Goal: Use online tool/utility: Utilize a website feature to perform a specific function

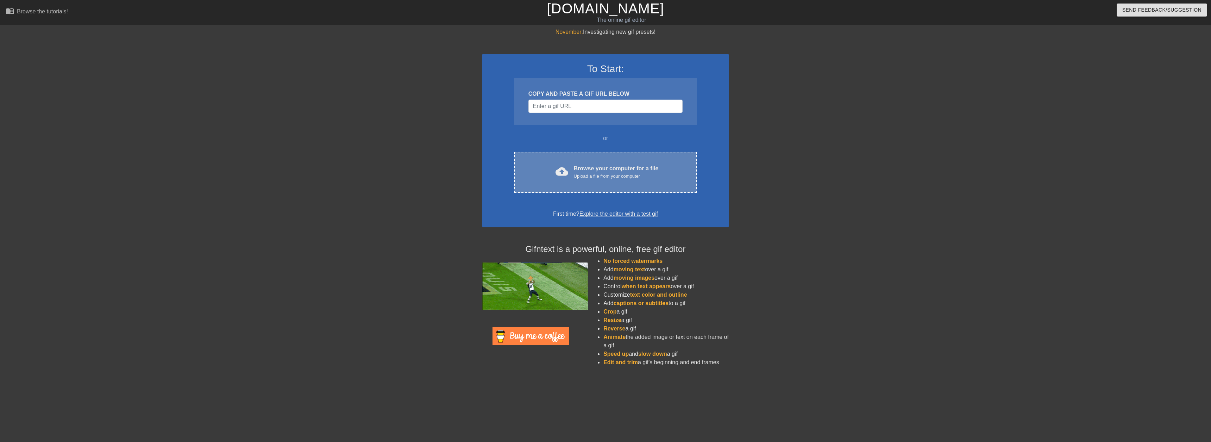
click at [573, 166] on div "cloud_upload Browse your computer for a file Upload a file from your computer" at bounding box center [605, 172] width 153 height 16
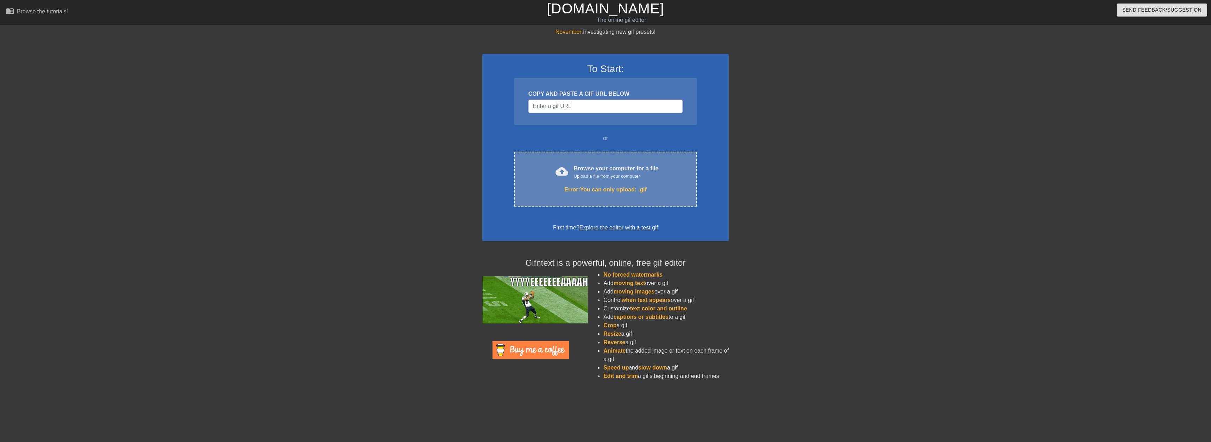
click at [578, 168] on div "Browse your computer for a file Upload a file from your computer" at bounding box center [616, 171] width 85 height 15
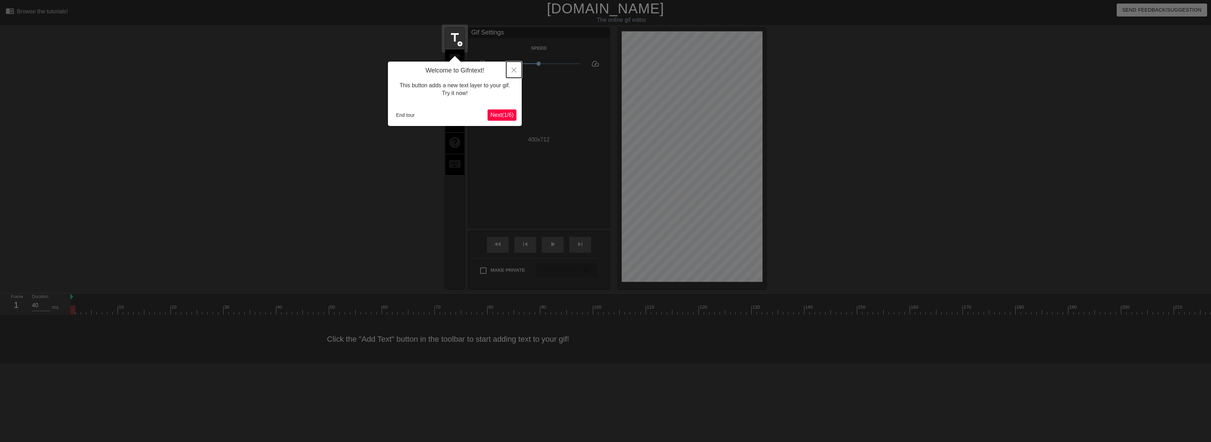
click at [512, 70] on icon "Close" at bounding box center [513, 70] width 5 height 5
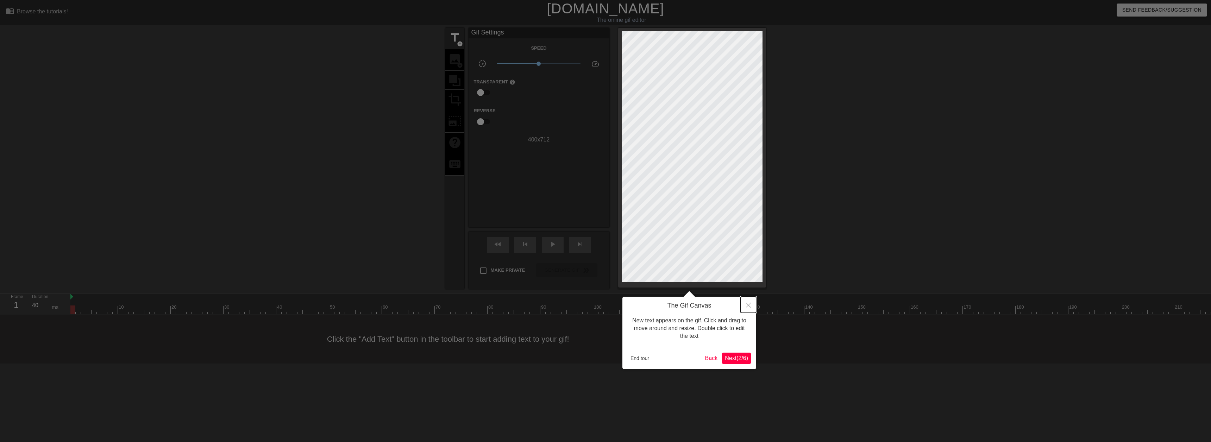
click at [747, 306] on icon "Close" at bounding box center [748, 305] width 5 height 5
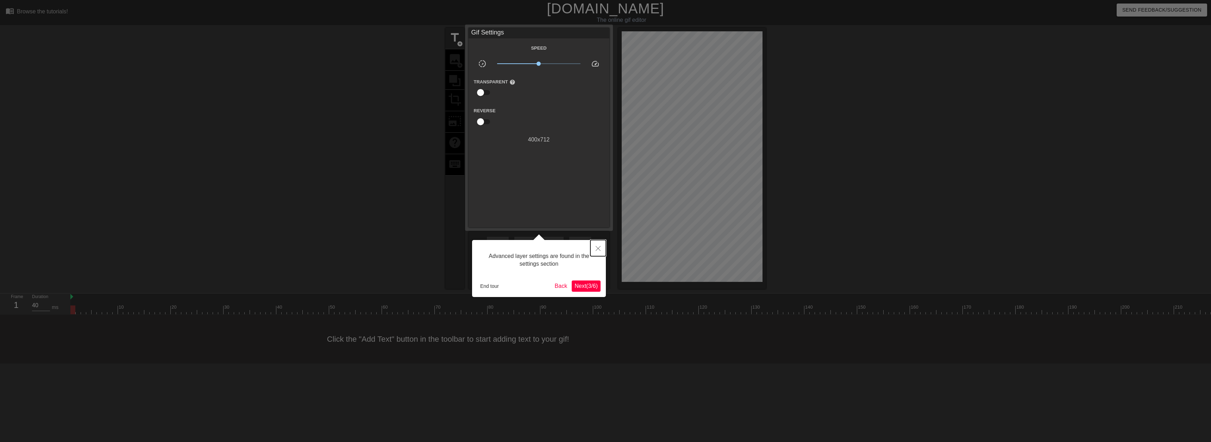
click at [596, 250] on icon "Close" at bounding box center [597, 248] width 5 height 5
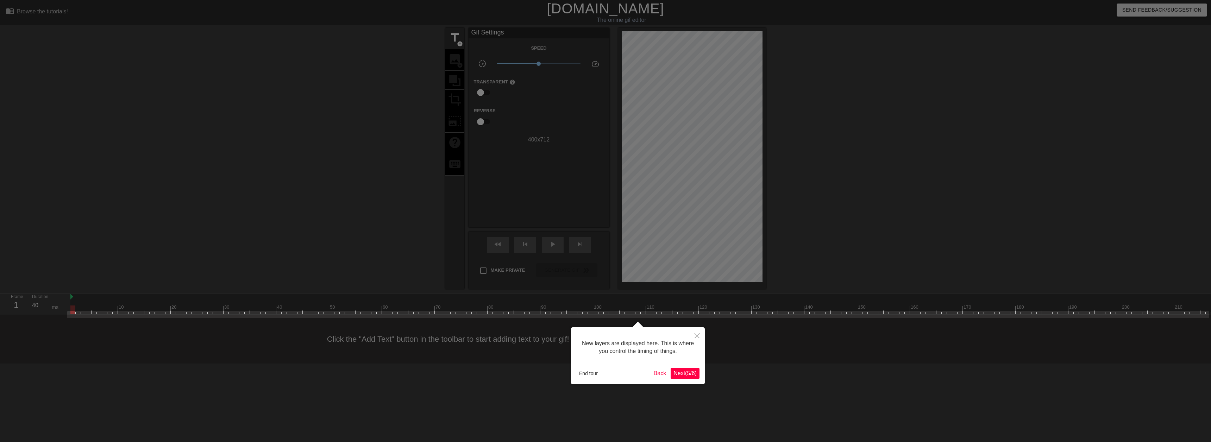
scroll to position [6, 0]
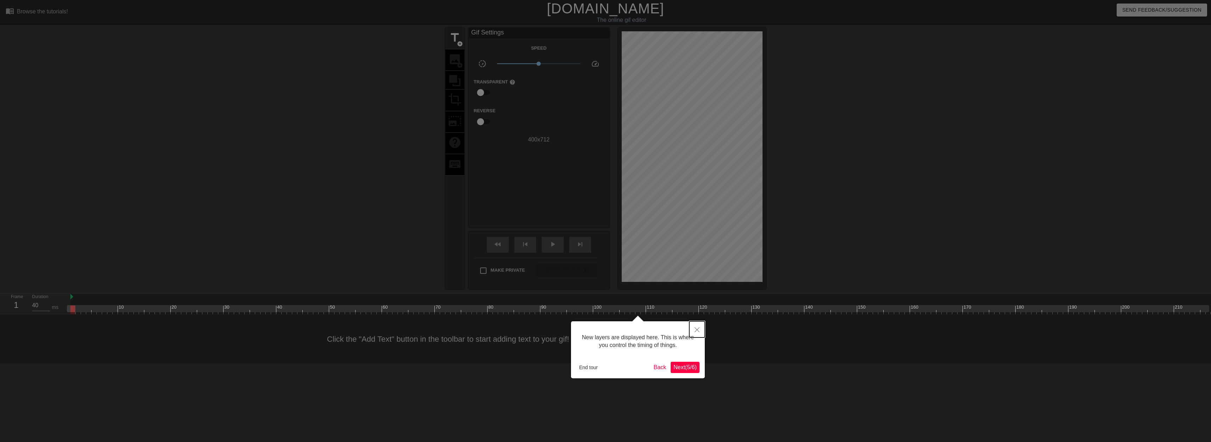
click at [695, 333] on button "Close" at bounding box center [696, 329] width 15 height 16
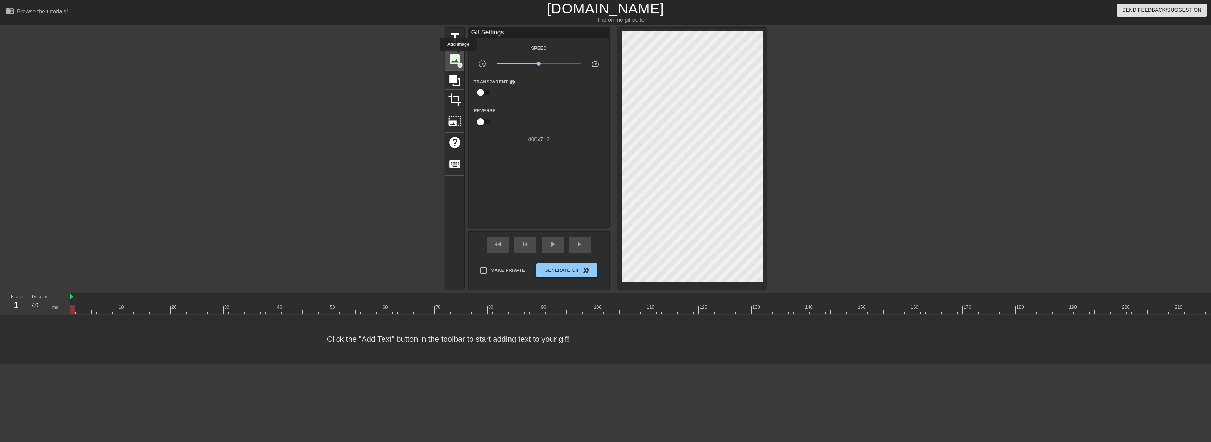
click at [458, 56] on span "image" at bounding box center [454, 58] width 13 height 13
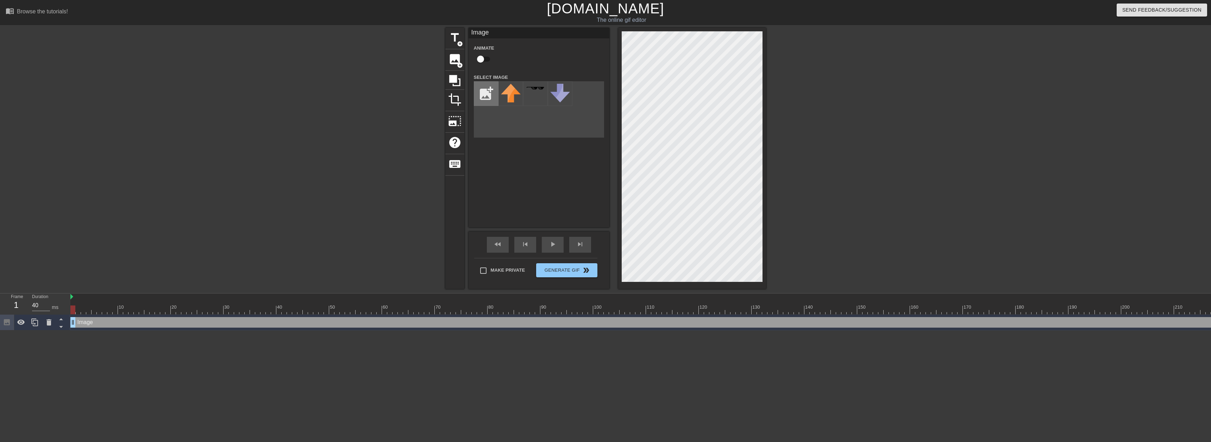
click at [488, 99] on input "file" at bounding box center [486, 94] width 24 height 24
type input "C:\fakepath\warlock-demonology.BfxFh7hQ.png"
click at [508, 95] on img at bounding box center [511, 94] width 20 height 20
click at [102, 324] on div "Image drag_handle drag_handle" at bounding box center [928, 322] width 1716 height 11
click at [483, 58] on input "checkbox" at bounding box center [480, 58] width 40 height 13
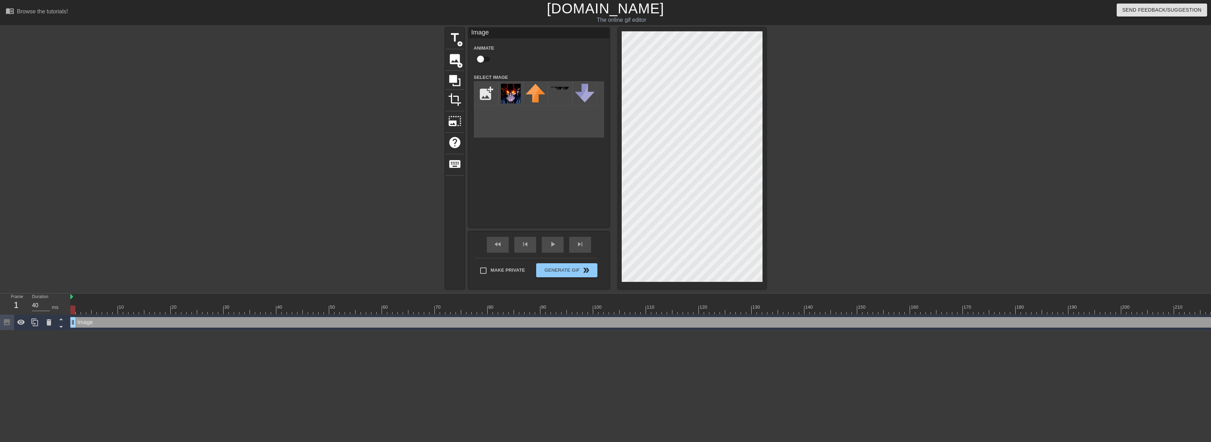
checkbox input "true"
drag, startPoint x: 72, startPoint y: 311, endPoint x: 106, endPoint y: 311, distance: 33.8
click at [106, 311] on div at bounding box center [104, 309] width 5 height 9
drag, startPoint x: 104, startPoint y: 309, endPoint x: 141, endPoint y: 314, distance: 37.3
click at [141, 314] on div at bounding box center [141, 309] width 5 height 9
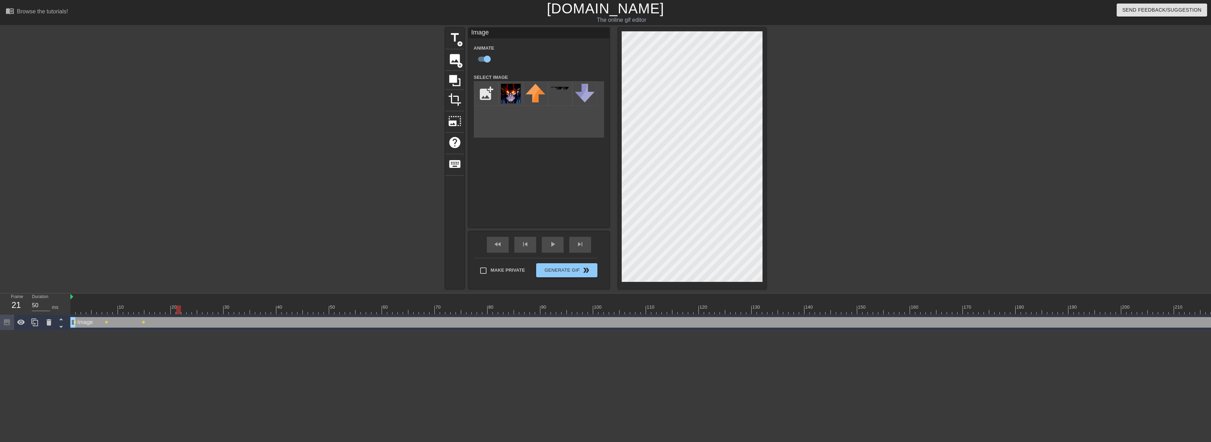
drag, startPoint x: 142, startPoint y: 308, endPoint x: 176, endPoint y: 310, distance: 34.2
click at [176, 310] on div at bounding box center [178, 309] width 5 height 9
drag, startPoint x: 178, startPoint y: 311, endPoint x: 214, endPoint y: 311, distance: 35.9
click at [213, 311] on div at bounding box center [210, 309] width 5 height 9
drag, startPoint x: 214, startPoint y: 311, endPoint x: 234, endPoint y: 311, distance: 19.7
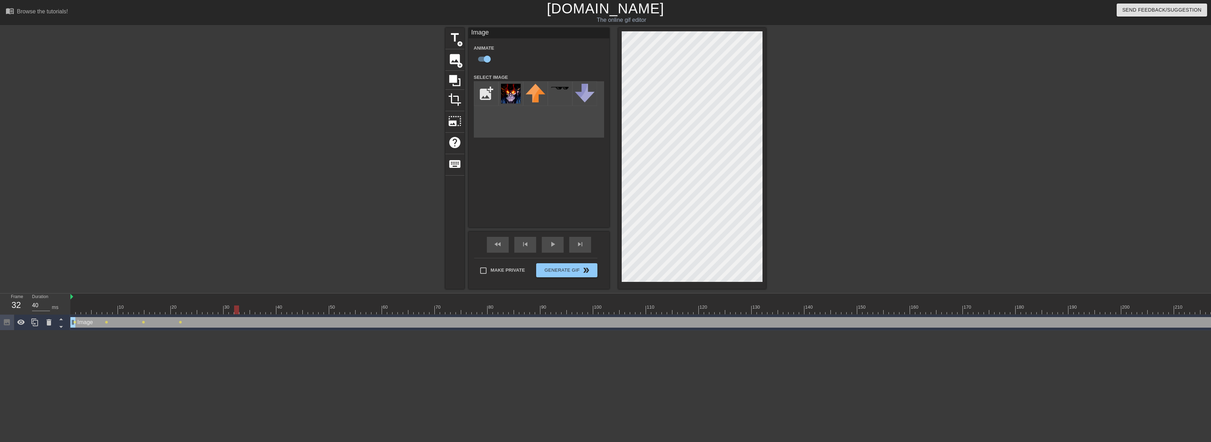
click at [234, 311] on div at bounding box center [928, 309] width 1716 height 9
drag, startPoint x: 232, startPoint y: 310, endPoint x: 217, endPoint y: 312, distance: 15.2
click at [217, 312] on div at bounding box center [215, 309] width 5 height 9
drag, startPoint x: 215, startPoint y: 311, endPoint x: 202, endPoint y: 311, distance: 12.7
click at [202, 311] on div at bounding box center [928, 309] width 1716 height 9
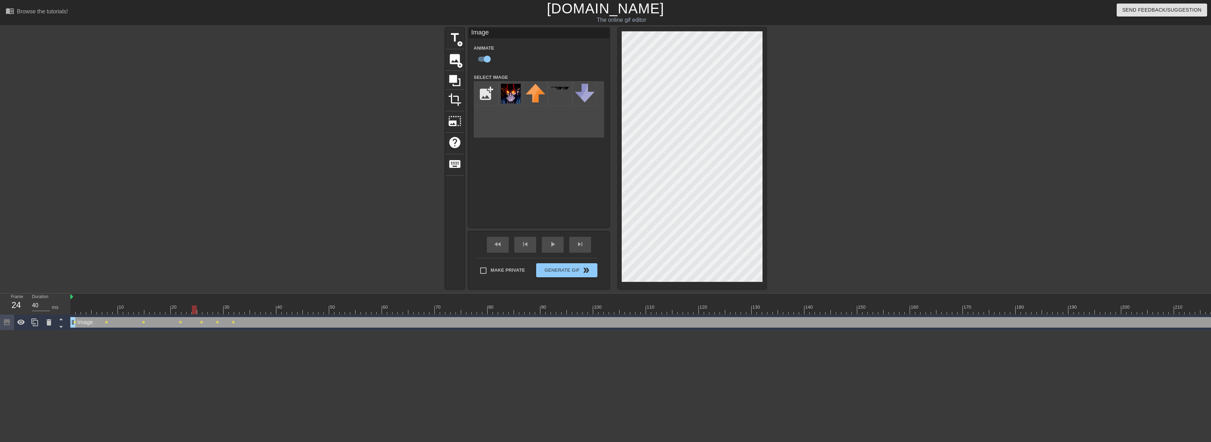
drag, startPoint x: 198, startPoint y: 312, endPoint x: 193, endPoint y: 312, distance: 6.0
click at [193, 312] on div at bounding box center [194, 309] width 5 height 9
drag, startPoint x: 194, startPoint y: 309, endPoint x: 187, endPoint y: 310, distance: 7.1
click at [187, 310] on div at bounding box center [189, 309] width 5 height 9
drag, startPoint x: 188, startPoint y: 309, endPoint x: 117, endPoint y: 316, distance: 70.8
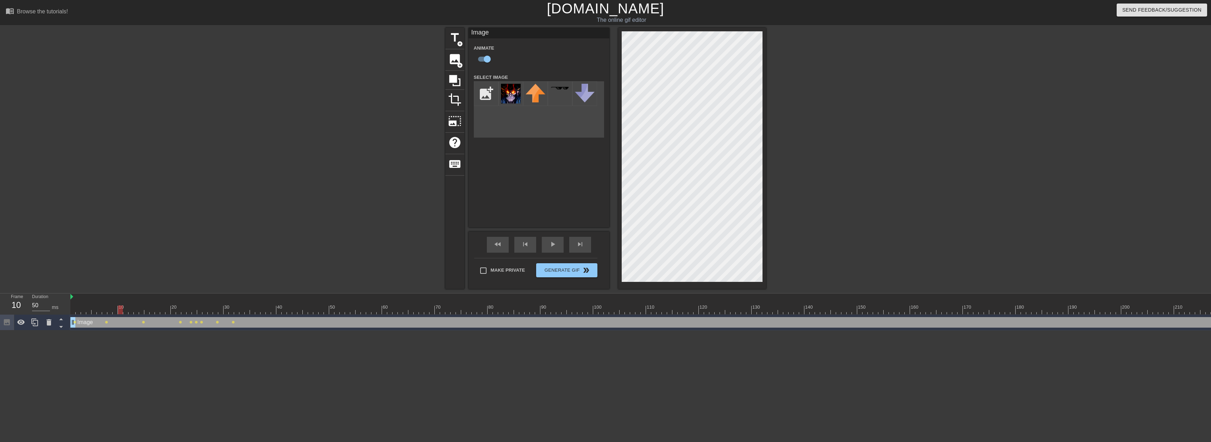
click at [117, 316] on div "10 20 30 40 50 60 70 80 90 100 110 120 130 140 150 160" at bounding box center [640, 312] width 1140 height 37
drag, startPoint x: 616, startPoint y: 132, endPoint x: 880, endPoint y: 88, distance: 267.6
click at [880, 88] on div at bounding box center [827, 133] width 106 height 211
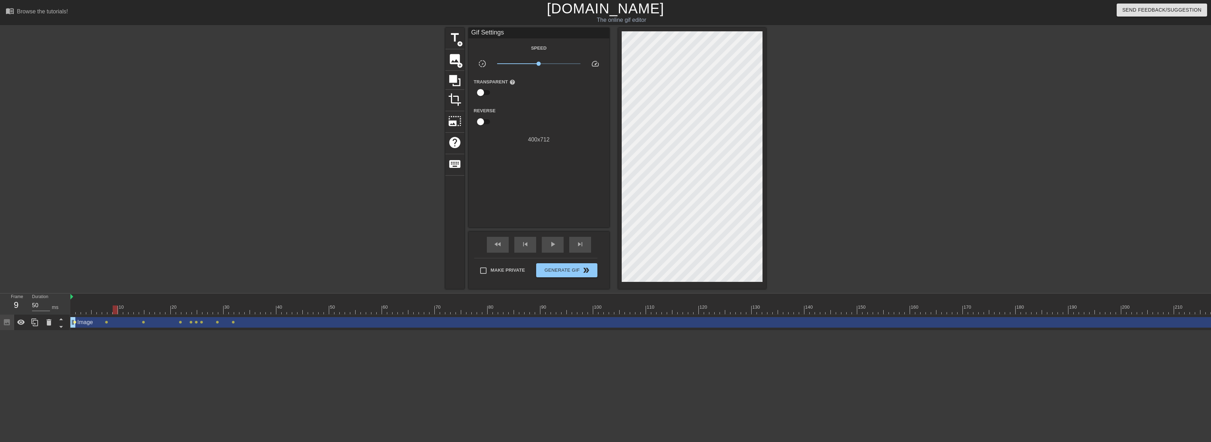
drag, startPoint x: 96, startPoint y: 322, endPoint x: 73, endPoint y: 321, distance: 22.9
click at [73, 321] on span "lens" at bounding box center [74, 322] width 3 height 3
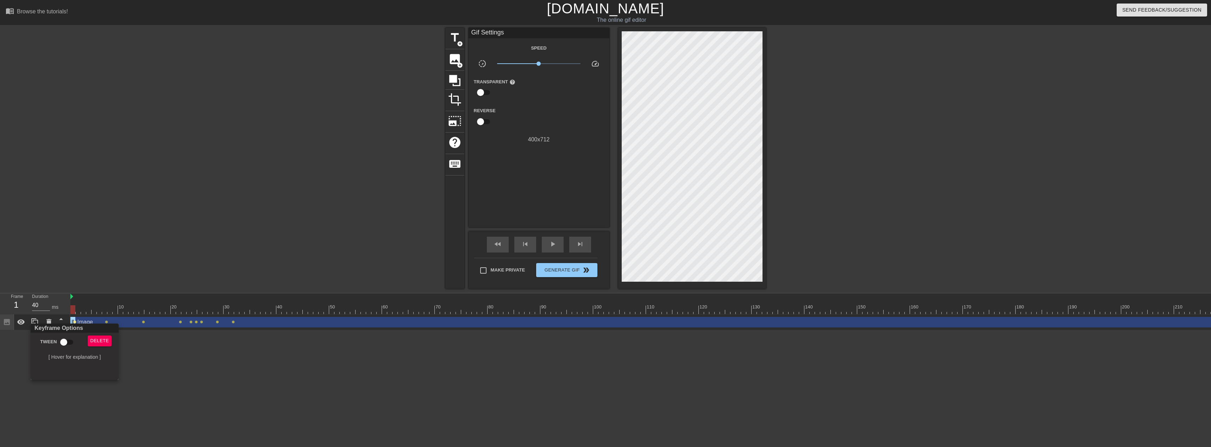
click at [184, 360] on div at bounding box center [605, 223] width 1211 height 447
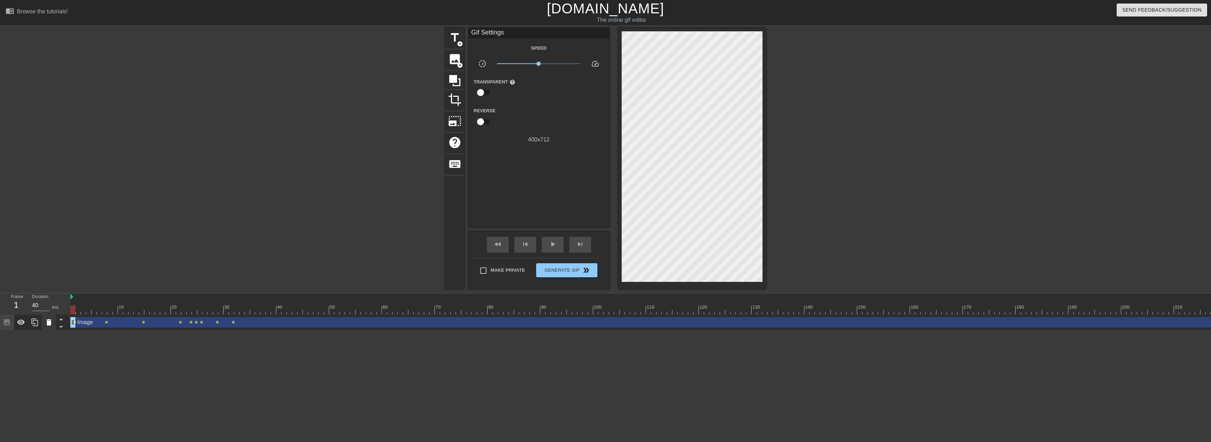
click at [50, 322] on icon at bounding box center [48, 322] width 5 height 6
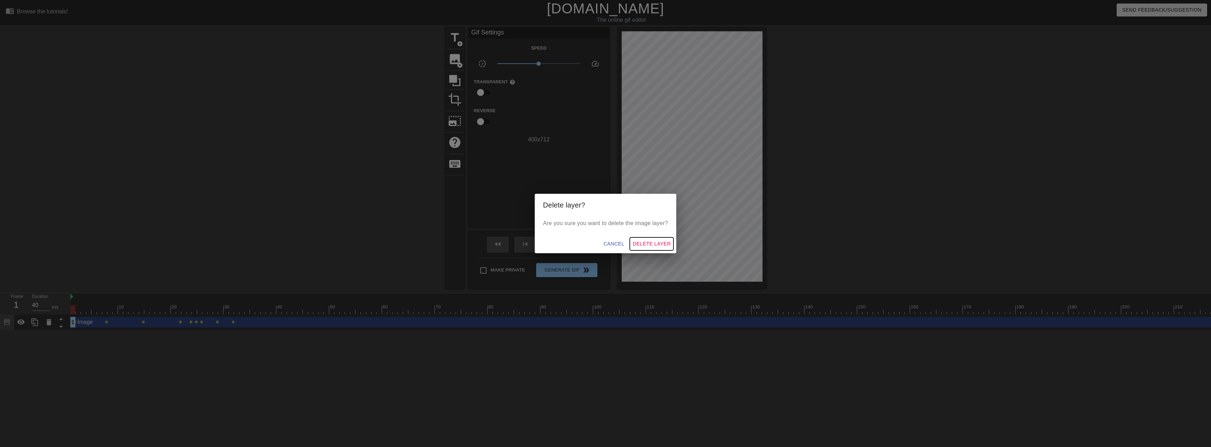
click at [642, 243] on span "Delete Layer" at bounding box center [651, 244] width 38 height 9
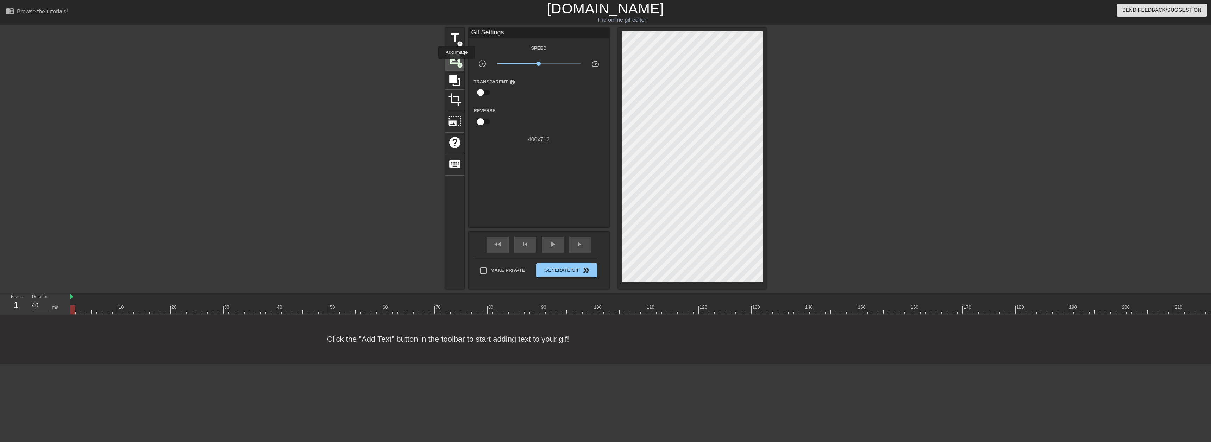
click at [457, 64] on span "add_circle" at bounding box center [460, 65] width 6 height 6
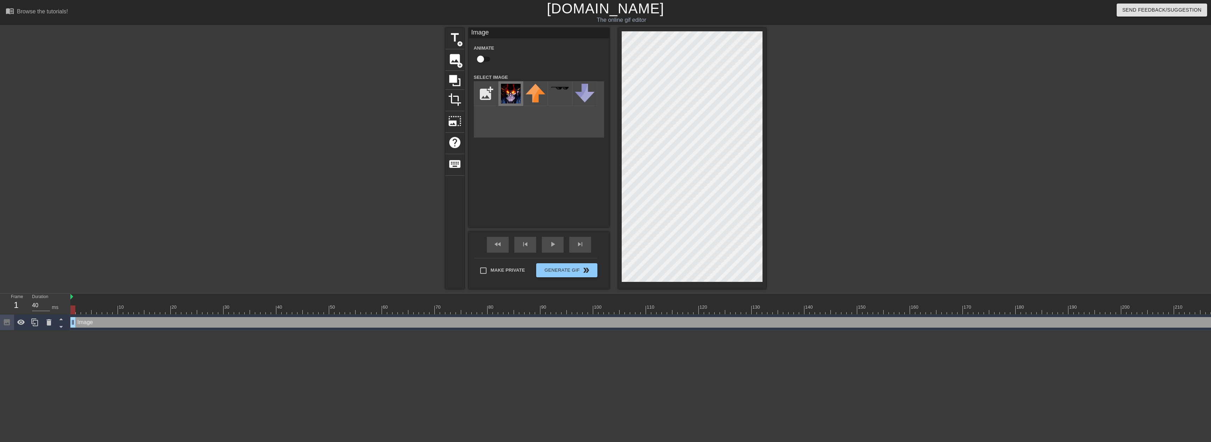
click at [512, 91] on img at bounding box center [511, 94] width 20 height 20
drag, startPoint x: 74, startPoint y: 307, endPoint x: 114, endPoint y: 304, distance: 39.9
click at [114, 304] on div "10 20 30 40 50 60 70 80 90 100 110 120 130 140 150 160" at bounding box center [928, 304] width 1716 height 21
drag, startPoint x: 115, startPoint y: 310, endPoint x: 135, endPoint y: 309, distance: 20.8
click at [135, 309] on div at bounding box center [136, 309] width 5 height 9
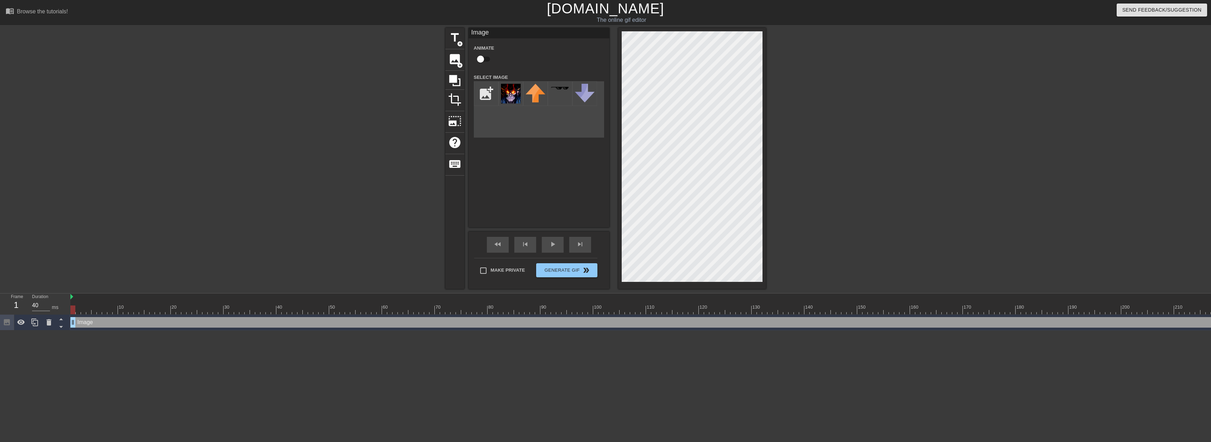
drag, startPoint x: 138, startPoint y: 308, endPoint x: 71, endPoint y: 307, distance: 66.9
click at [71, 307] on div at bounding box center [72, 309] width 5 height 9
click at [166, 330] on html "menu_book Browse the tutorials! [DOMAIN_NAME] The online gif editor Send Feedba…" at bounding box center [605, 165] width 1211 height 330
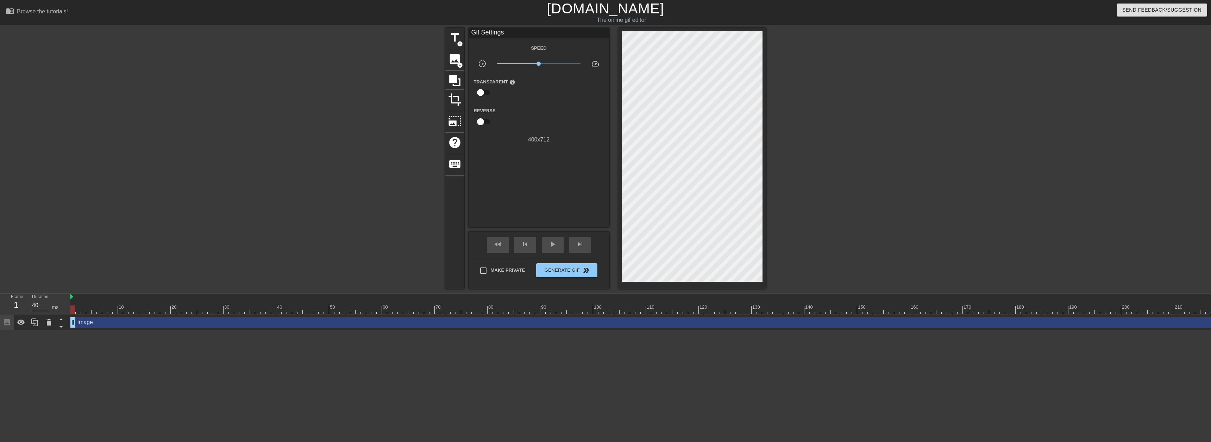
drag, startPoint x: 73, startPoint y: 311, endPoint x: 69, endPoint y: 312, distance: 4.3
click at [69, 312] on div "Frame 1 Duration 40 ms 10 20 30 40 50 60 70 80 90 100 110 120 130 140 150" at bounding box center [605, 312] width 1211 height 37
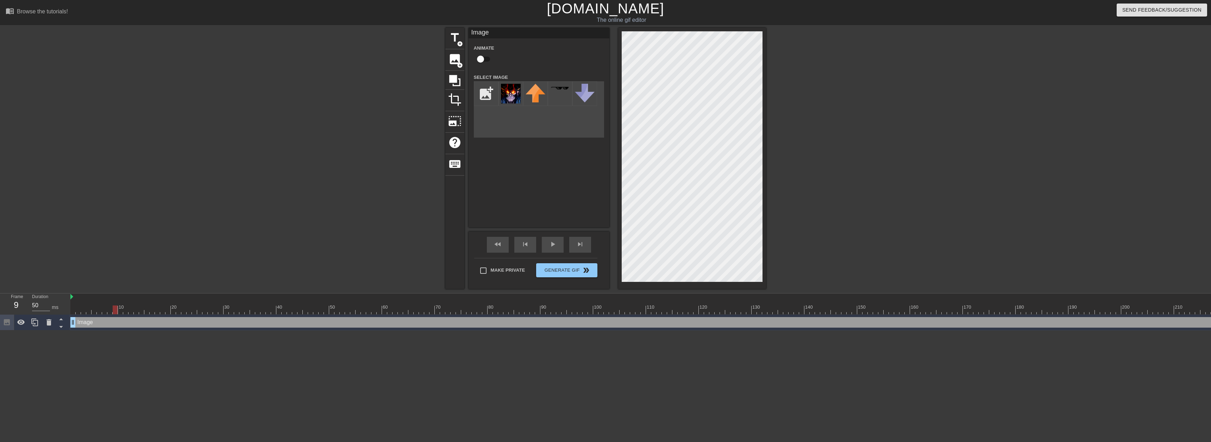
drag, startPoint x: 72, startPoint y: 311, endPoint x: 114, endPoint y: 309, distance: 41.6
click at [114, 309] on div at bounding box center [115, 309] width 5 height 9
type input "40"
drag, startPoint x: 117, startPoint y: 310, endPoint x: 65, endPoint y: 303, distance: 52.2
click at [64, 308] on div "Frame 7 Duration 40 ms 10 20 30 40 50 60 70 80 90 100 110 120 130 140 150" at bounding box center [605, 312] width 1211 height 37
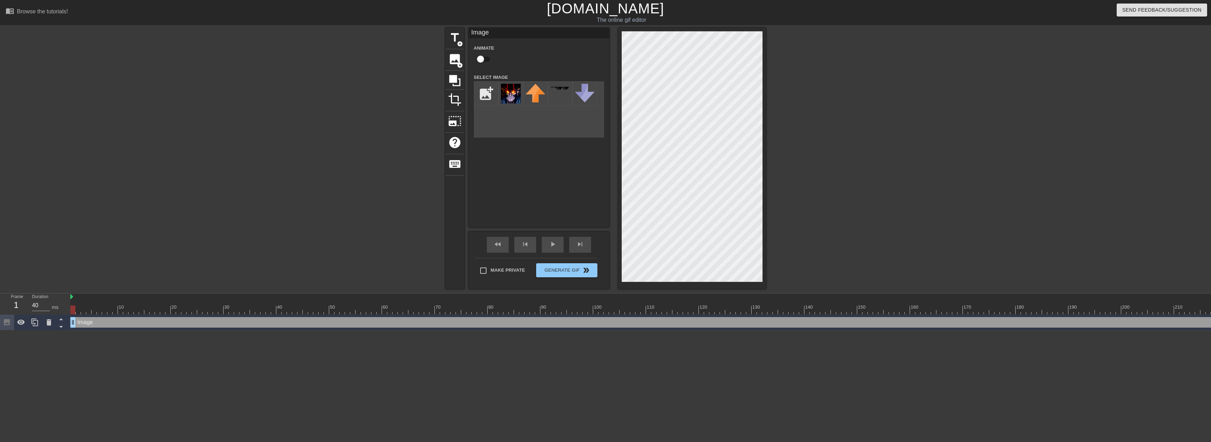
click at [482, 58] on input "checkbox" at bounding box center [480, 58] width 40 height 13
checkbox input "true"
drag, startPoint x: 73, startPoint y: 312, endPoint x: 93, endPoint y: 312, distance: 19.7
click at [93, 312] on div at bounding box center [94, 309] width 5 height 9
drag, startPoint x: 96, startPoint y: 308, endPoint x: 115, endPoint y: 310, distance: 19.1
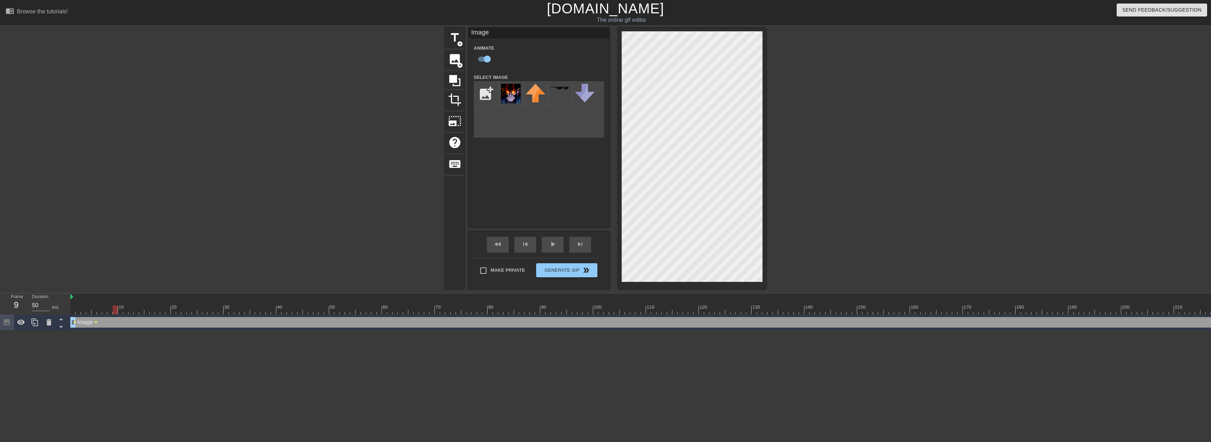
click at [115, 310] on div at bounding box center [115, 309] width 5 height 9
drag, startPoint x: 116, startPoint y: 313, endPoint x: 136, endPoint y: 312, distance: 20.1
click at [136, 312] on div at bounding box center [136, 309] width 5 height 9
drag, startPoint x: 137, startPoint y: 311, endPoint x: 159, endPoint y: 309, distance: 22.2
click at [159, 309] on div at bounding box center [157, 309] width 5 height 9
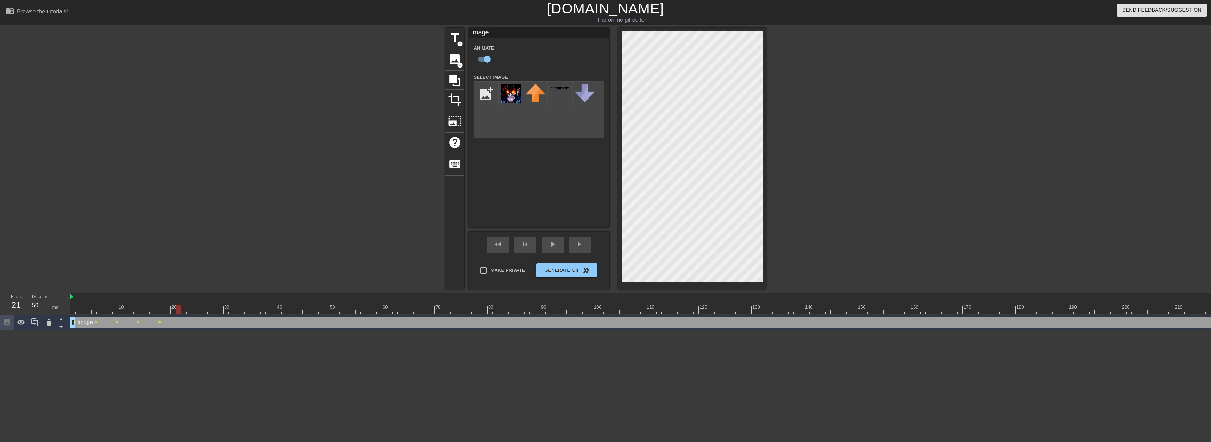
drag, startPoint x: 158, startPoint y: 312, endPoint x: 179, endPoint y: 311, distance: 21.1
click at [179, 311] on div at bounding box center [178, 309] width 5 height 9
drag, startPoint x: 177, startPoint y: 310, endPoint x: 198, endPoint y: 310, distance: 20.8
click at [198, 310] on div at bounding box center [199, 309] width 5 height 9
drag, startPoint x: 199, startPoint y: 311, endPoint x: 220, endPoint y: 311, distance: 21.1
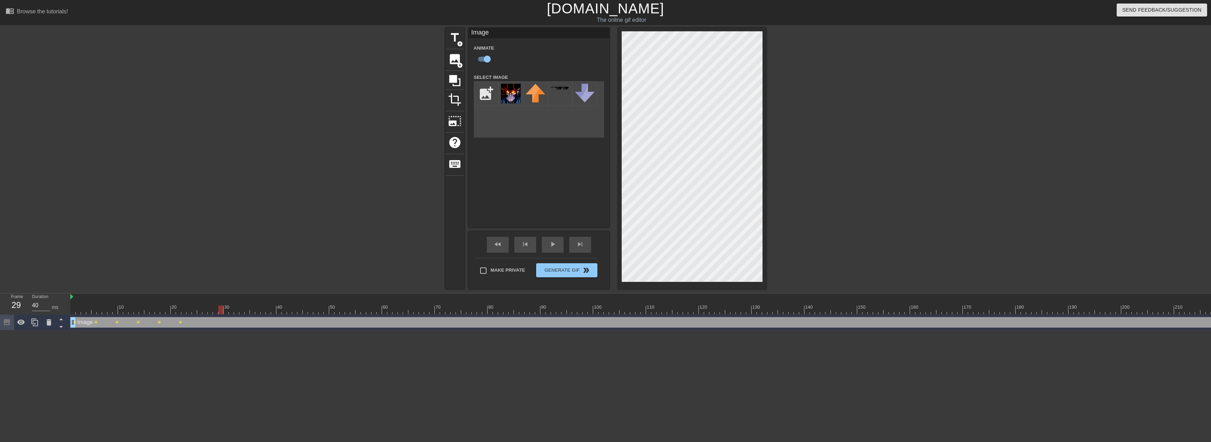
click at [220, 311] on div at bounding box center [220, 309] width 5 height 9
drag, startPoint x: 221, startPoint y: 309, endPoint x: 243, endPoint y: 309, distance: 21.5
click at [243, 309] on div at bounding box center [241, 309] width 5 height 9
drag, startPoint x: 243, startPoint y: 310, endPoint x: 265, endPoint y: 310, distance: 21.5
click at [265, 310] on div at bounding box center [262, 309] width 5 height 9
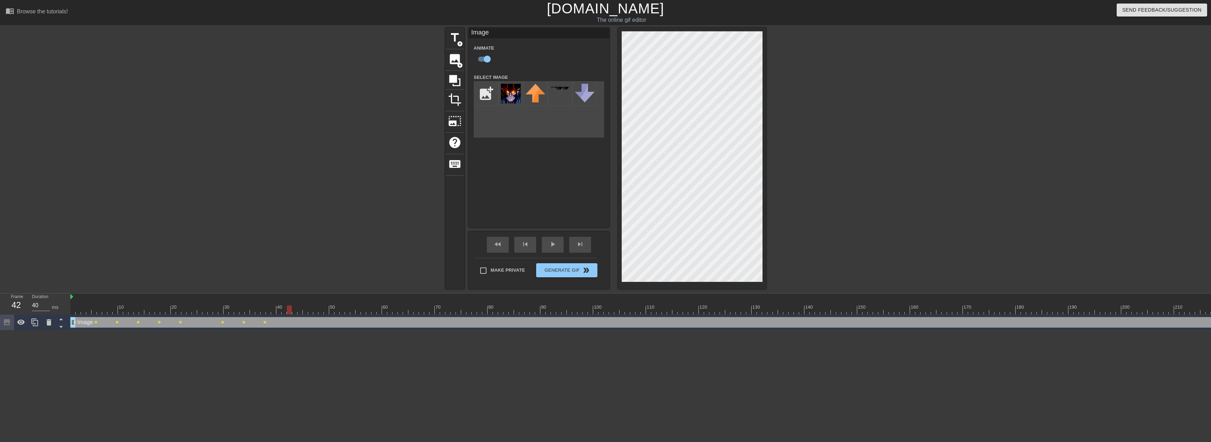
drag, startPoint x: 261, startPoint y: 309, endPoint x: 286, endPoint y: 310, distance: 25.3
click at [286, 310] on div at bounding box center [928, 309] width 1716 height 9
drag, startPoint x: 285, startPoint y: 312, endPoint x: 309, endPoint y: 310, distance: 23.4
click at [309, 310] on div at bounding box center [310, 309] width 5 height 9
drag, startPoint x: 310, startPoint y: 309, endPoint x: 330, endPoint y: 309, distance: 20.1
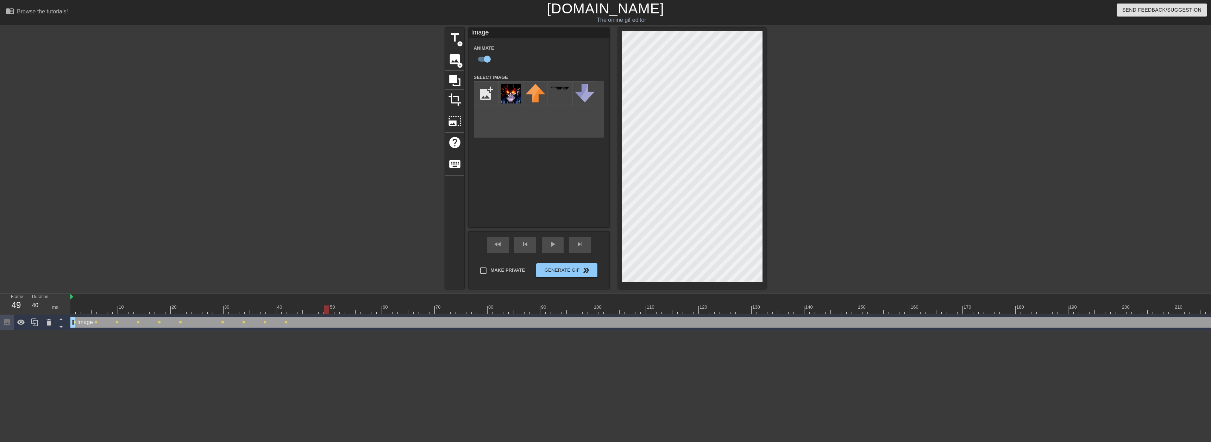
click at [329, 309] on div at bounding box center [326, 309] width 5 height 9
drag, startPoint x: 330, startPoint y: 311, endPoint x: 368, endPoint y: 311, distance: 38.4
click at [368, 311] on div at bounding box center [368, 309] width 5 height 9
drag, startPoint x: 367, startPoint y: 310, endPoint x: 390, endPoint y: 309, distance: 22.9
click at [390, 309] on div at bounding box center [389, 309] width 5 height 9
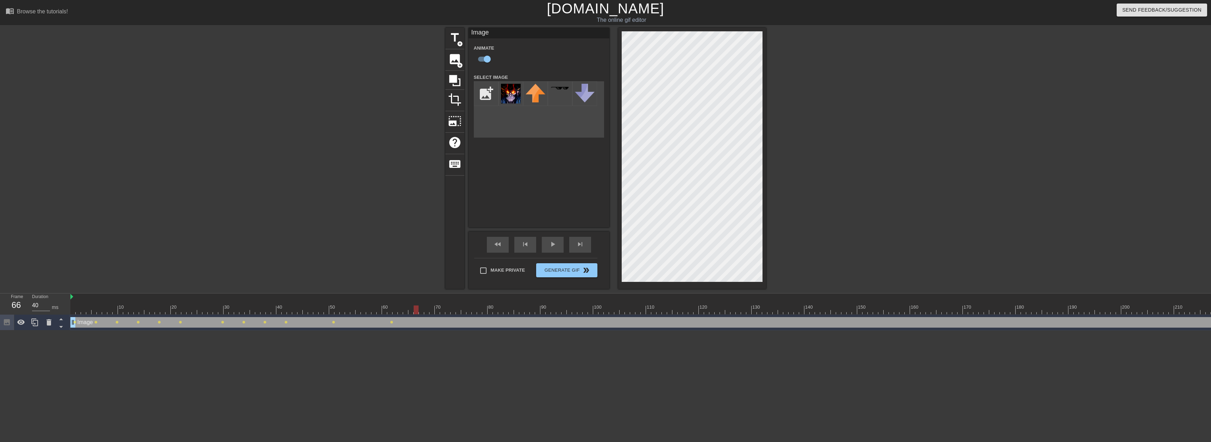
drag, startPoint x: 390, startPoint y: 310, endPoint x: 418, endPoint y: 313, distance: 28.3
click at [418, 313] on div at bounding box center [416, 309] width 5 height 9
drag, startPoint x: 416, startPoint y: 310, endPoint x: 462, endPoint y: 307, distance: 46.2
click at [434, 315] on div "10 20 30 40 50 60 70 80 90 100 110 120 130 140 150 160" at bounding box center [640, 312] width 1140 height 37
drag, startPoint x: 431, startPoint y: 310, endPoint x: 442, endPoint y: 310, distance: 11.3
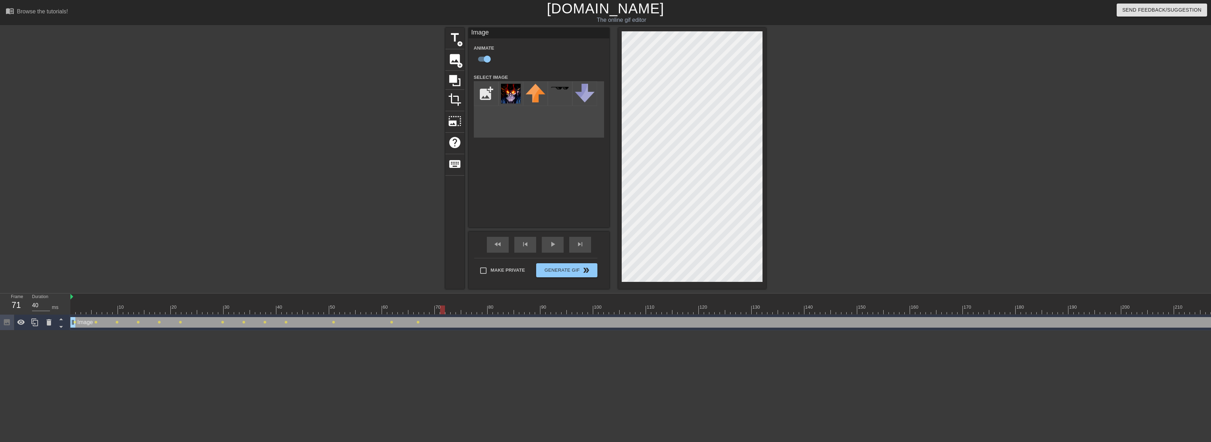
click at [442, 310] on div at bounding box center [442, 309] width 5 height 9
drag, startPoint x: 440, startPoint y: 309, endPoint x: 459, endPoint y: 310, distance: 18.3
click at [459, 310] on div at bounding box center [458, 309] width 5 height 9
drag, startPoint x: 456, startPoint y: 309, endPoint x: 289, endPoint y: 313, distance: 166.9
click at [289, 313] on div at bounding box center [289, 309] width 5 height 9
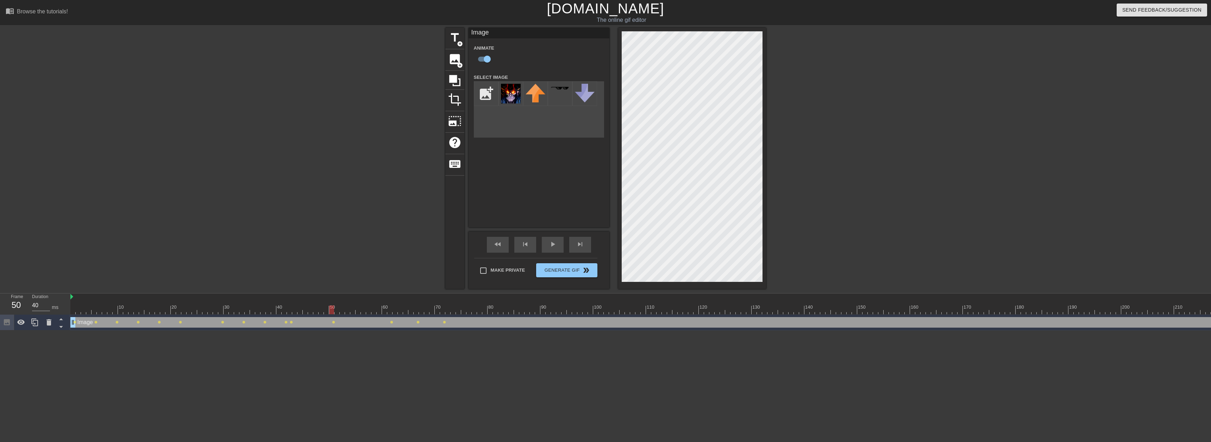
drag, startPoint x: 290, startPoint y: 310, endPoint x: 330, endPoint y: 311, distance: 40.5
click at [330, 311] on div at bounding box center [331, 309] width 5 height 9
drag, startPoint x: 332, startPoint y: 308, endPoint x: 326, endPoint y: 312, distance: 7.0
click at [326, 312] on div at bounding box center [326, 309] width 5 height 9
drag, startPoint x: 328, startPoint y: 310, endPoint x: 392, endPoint y: 315, distance: 64.2
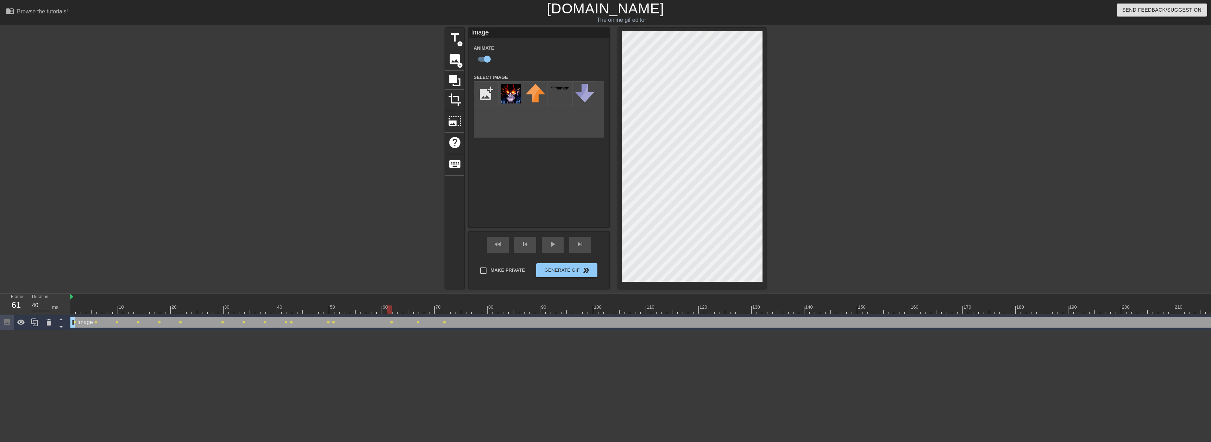
click at [392, 315] on div "10 20 30 40 50 60 70 80 90 100 110 120 130 140 150 160" at bounding box center [640, 312] width 1140 height 37
drag, startPoint x: 391, startPoint y: 310, endPoint x: 416, endPoint y: 311, distance: 25.4
click at [416, 311] on div at bounding box center [416, 309] width 5 height 9
drag, startPoint x: 417, startPoint y: 310, endPoint x: 443, endPoint y: 313, distance: 26.9
click at [443, 313] on div at bounding box center [442, 309] width 5 height 9
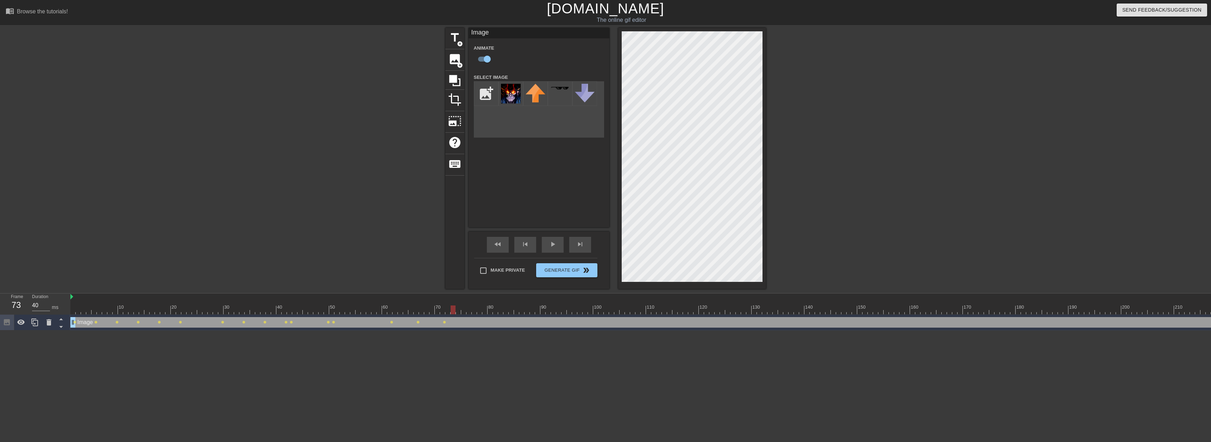
drag, startPoint x: 443, startPoint y: 309, endPoint x: 453, endPoint y: 311, distance: 10.0
click at [453, 311] on div at bounding box center [452, 309] width 5 height 9
drag, startPoint x: 453, startPoint y: 311, endPoint x: 461, endPoint y: 312, distance: 7.8
click at [461, 312] on div at bounding box center [928, 309] width 1716 height 9
drag, startPoint x: 456, startPoint y: 309, endPoint x: 482, endPoint y: 312, distance: 25.8
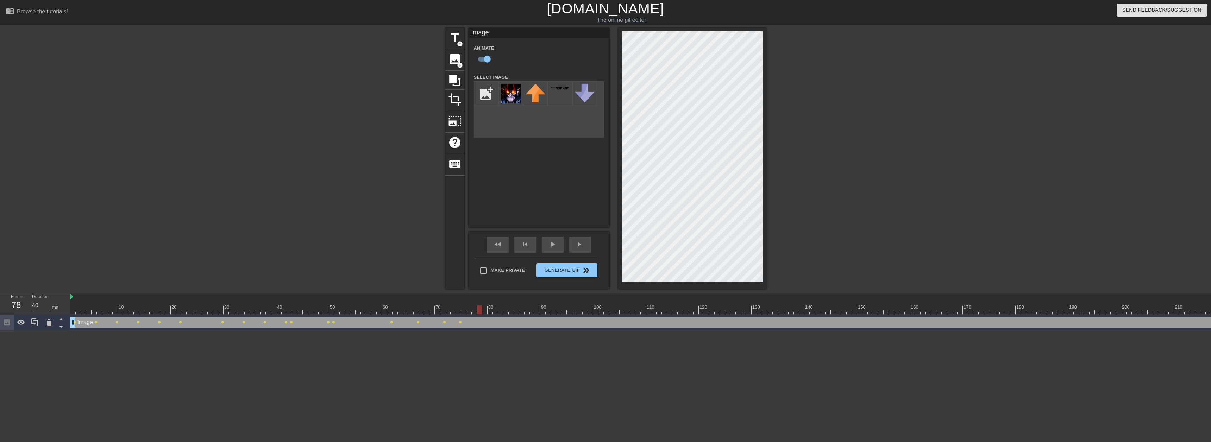
click at [482, 312] on div at bounding box center [479, 309] width 5 height 9
drag, startPoint x: 486, startPoint y: 310, endPoint x: 504, endPoint y: 312, distance: 18.0
click at [504, 312] on div at bounding box center [505, 309] width 5 height 9
drag, startPoint x: 504, startPoint y: 311, endPoint x: 523, endPoint y: 312, distance: 18.7
click at [523, 312] on div at bounding box center [521, 309] width 5 height 9
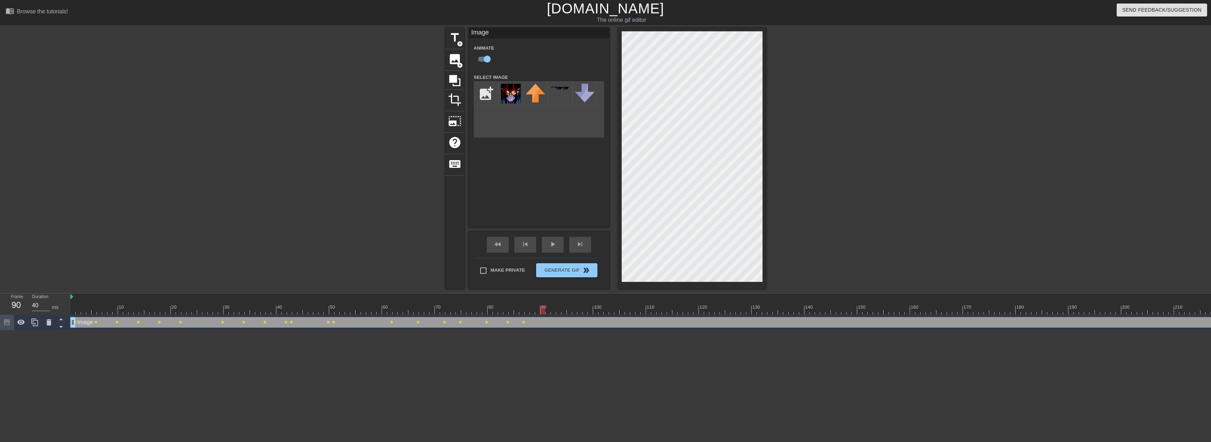
drag, startPoint x: 522, startPoint y: 312, endPoint x: 543, endPoint y: 311, distance: 20.8
click at [543, 311] on div at bounding box center [542, 309] width 5 height 9
drag, startPoint x: 541, startPoint y: 310, endPoint x: 567, endPoint y: 311, distance: 26.1
click at [567, 311] on div at bounding box center [569, 309] width 5 height 9
drag, startPoint x: 569, startPoint y: 309, endPoint x: 587, endPoint y: 309, distance: 18.0
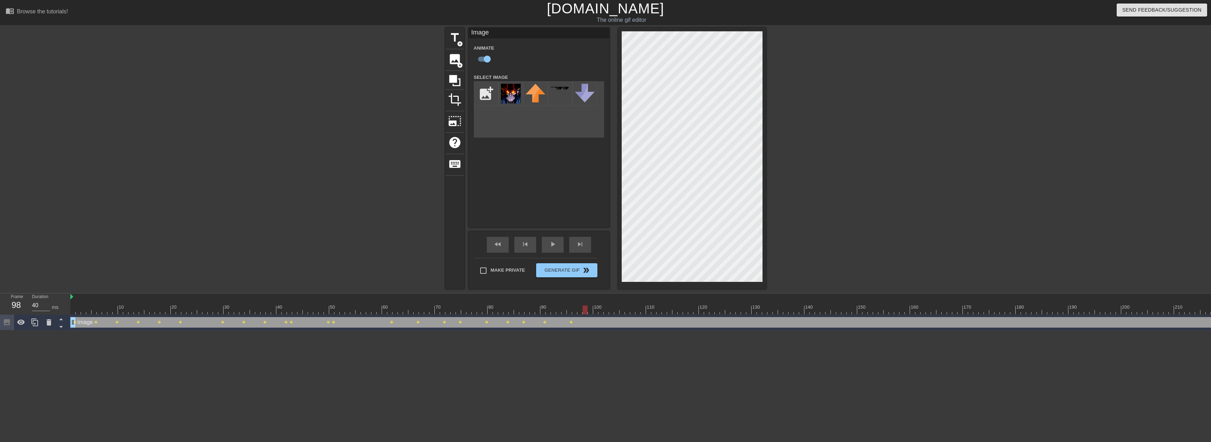
click at [587, 309] on div at bounding box center [584, 309] width 5 height 9
drag, startPoint x: 586, startPoint y: 310, endPoint x: 647, endPoint y: 309, distance: 60.9
click at [647, 309] on div at bounding box center [928, 309] width 1716 height 9
drag, startPoint x: 654, startPoint y: 309, endPoint x: 672, endPoint y: 310, distance: 18.0
click at [672, 310] on div at bounding box center [669, 309] width 5 height 9
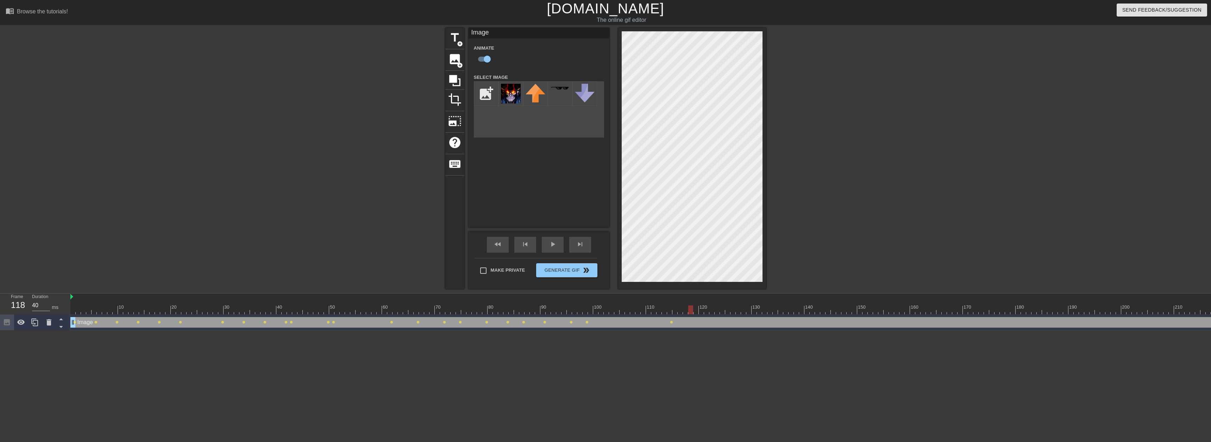
drag, startPoint x: 669, startPoint y: 309, endPoint x: 693, endPoint y: 311, distance: 24.3
click at [693, 311] on div at bounding box center [928, 309] width 1716 height 9
drag, startPoint x: 692, startPoint y: 310, endPoint x: 714, endPoint y: 313, distance: 22.3
click at [714, 313] on div at bounding box center [711, 309] width 5 height 9
drag, startPoint x: 717, startPoint y: 308, endPoint x: 734, endPoint y: 310, distance: 17.7
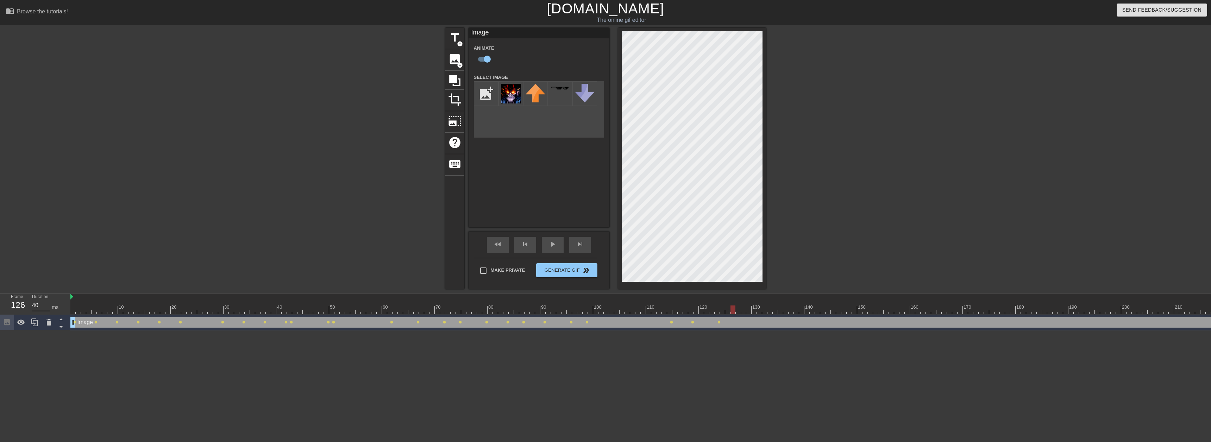
click at [734, 310] on div at bounding box center [732, 309] width 5 height 9
drag, startPoint x: 734, startPoint y: 309, endPoint x: 754, endPoint y: 310, distance: 19.7
click at [754, 310] on div at bounding box center [753, 309] width 5 height 9
drag, startPoint x: 753, startPoint y: 310, endPoint x: 780, endPoint y: 314, distance: 27.4
click at [780, 314] on div "10 20 30 40 50 60 70 80 90 100 110 120 130 140 150 160" at bounding box center [928, 304] width 1716 height 21
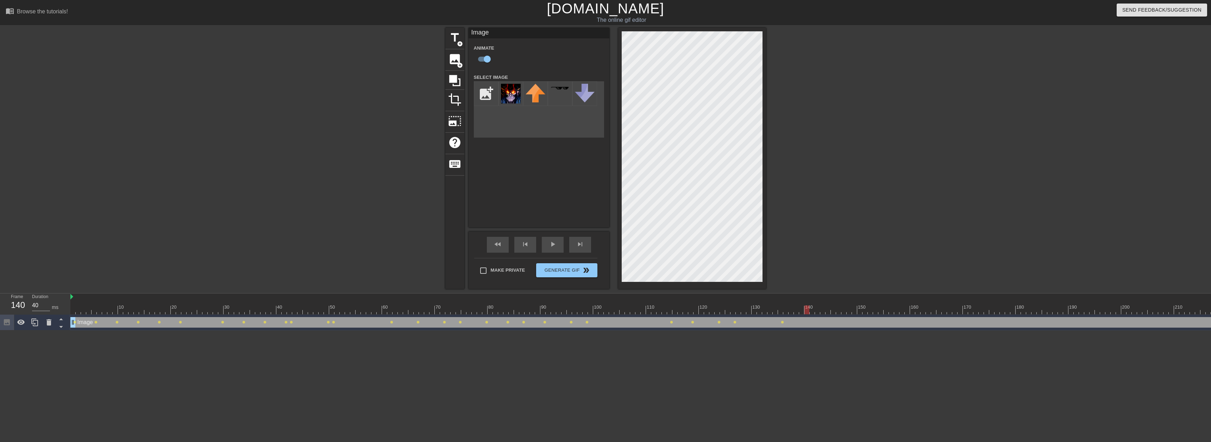
drag, startPoint x: 780, startPoint y: 310, endPoint x: 808, endPoint y: 312, distance: 27.9
click at [808, 312] on div at bounding box center [806, 309] width 5 height 9
drag, startPoint x: 807, startPoint y: 309, endPoint x: 823, endPoint y: 310, distance: 16.3
click at [823, 310] on div at bounding box center [822, 309] width 5 height 9
drag, startPoint x: 823, startPoint y: 307, endPoint x: 846, endPoint y: 309, distance: 23.6
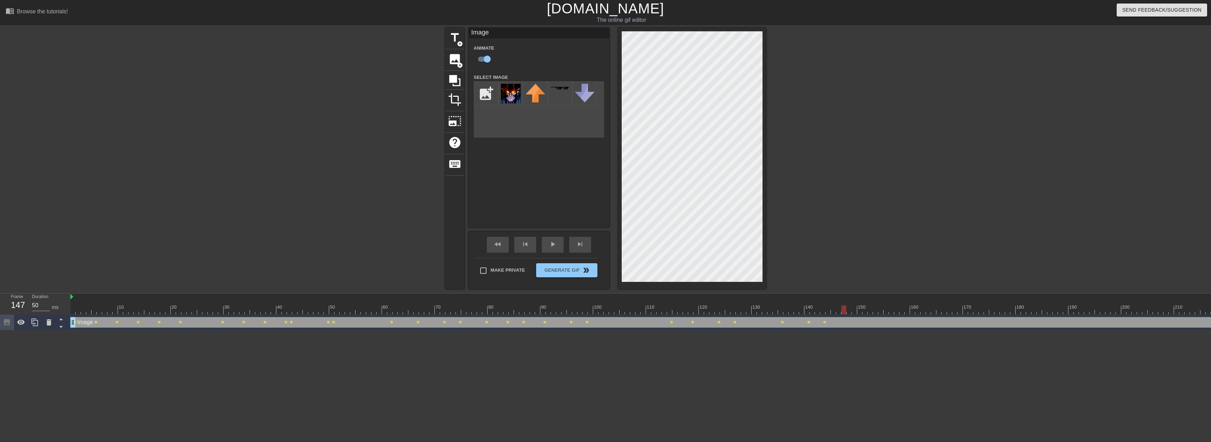
click at [846, 309] on div at bounding box center [928, 309] width 1716 height 9
drag, startPoint x: 843, startPoint y: 313, endPoint x: 864, endPoint y: 314, distance: 21.1
click at [864, 314] on div at bounding box center [864, 309] width 5 height 9
drag, startPoint x: 864, startPoint y: 311, endPoint x: 888, endPoint y: 311, distance: 23.2
click at [888, 311] on div at bounding box center [885, 309] width 5 height 9
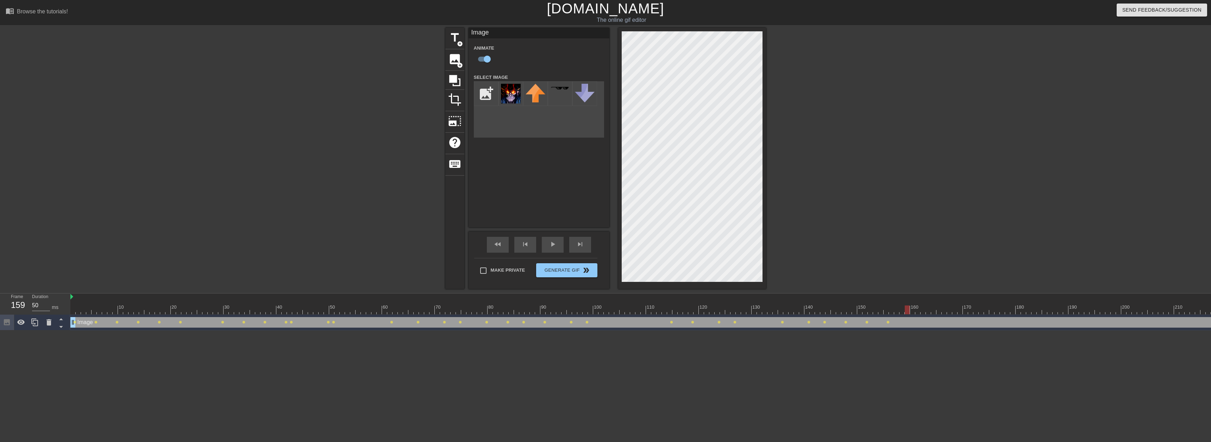
drag, startPoint x: 883, startPoint y: 311, endPoint x: 906, endPoint y: 314, distance: 23.0
click at [906, 314] on div at bounding box center [907, 309] width 5 height 9
drag, startPoint x: 907, startPoint y: 311, endPoint x: 929, endPoint y: 313, distance: 22.9
click at [929, 313] on div at bounding box center [928, 309] width 5 height 9
drag, startPoint x: 927, startPoint y: 308, endPoint x: 950, endPoint y: 309, distance: 22.2
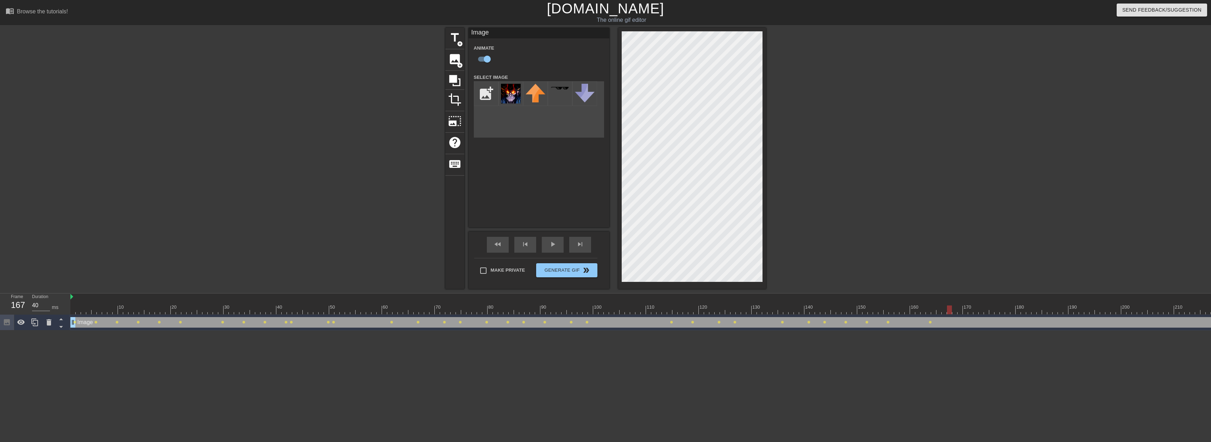
click at [950, 309] on div at bounding box center [949, 309] width 5 height 9
drag, startPoint x: 948, startPoint y: 309, endPoint x: 972, endPoint y: 311, distance: 23.3
click at [972, 311] on div at bounding box center [970, 309] width 5 height 9
drag, startPoint x: 970, startPoint y: 309, endPoint x: 990, endPoint y: 313, distance: 20.0
click at [990, 313] on div at bounding box center [991, 309] width 5 height 9
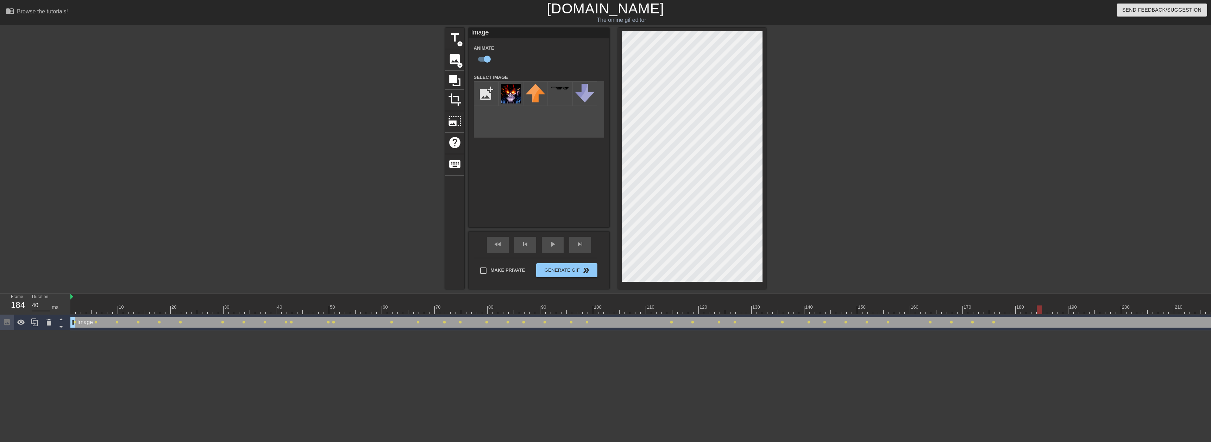
drag, startPoint x: 992, startPoint y: 309, endPoint x: 1038, endPoint y: 315, distance: 46.2
click at [1038, 315] on div "10 20 30 40 50 60 70 80 90 100 110 120 130 140 150 160" at bounding box center [640, 312] width 1140 height 37
drag, startPoint x: 1039, startPoint y: 313, endPoint x: 1059, endPoint y: 314, distance: 20.1
click at [1059, 314] on div at bounding box center [1060, 309] width 5 height 9
drag, startPoint x: 1060, startPoint y: 309, endPoint x: 1076, endPoint y: 310, distance: 15.9
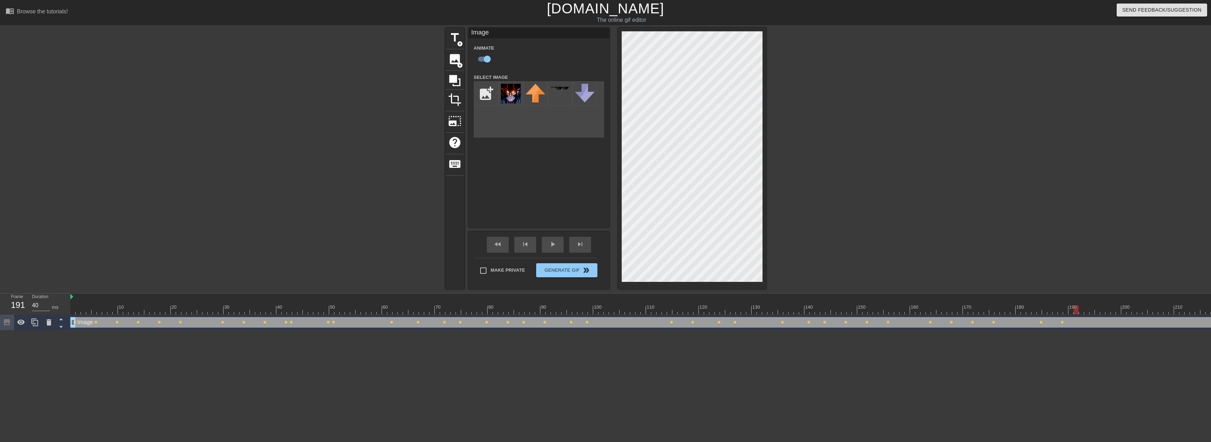
click at [1076, 310] on div at bounding box center [1075, 309] width 5 height 9
drag, startPoint x: 1077, startPoint y: 308, endPoint x: 1102, endPoint y: 310, distance: 25.1
click at [1102, 310] on div at bounding box center [1102, 309] width 5 height 9
drag, startPoint x: 1103, startPoint y: 313, endPoint x: 1123, endPoint y: 315, distance: 20.1
click at [1123, 315] on div "10 20 30 40 50 60 70 80 90 100 110 120 130 140 150 160" at bounding box center [640, 312] width 1140 height 37
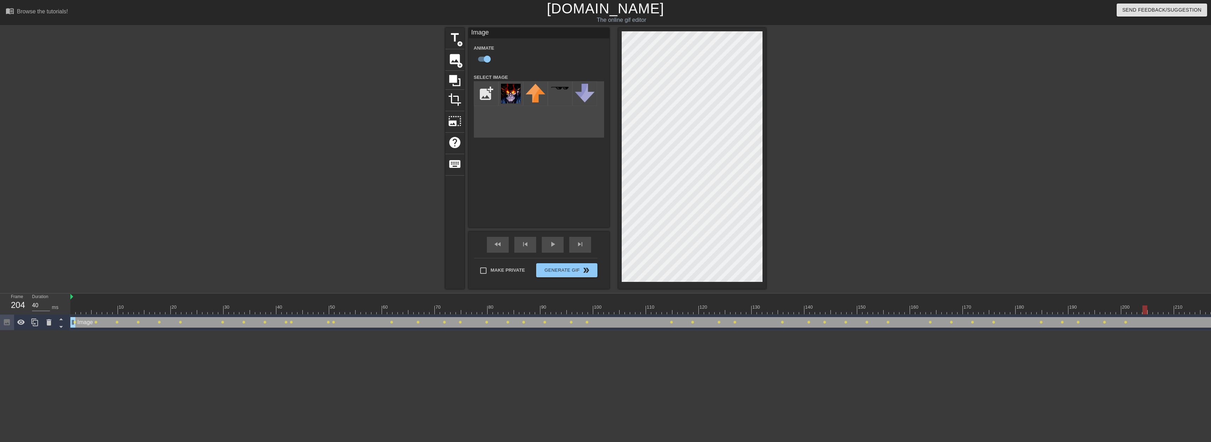
drag, startPoint x: 1124, startPoint y: 309, endPoint x: 1145, endPoint y: 309, distance: 21.1
click at [1145, 309] on div at bounding box center [1144, 309] width 5 height 9
drag, startPoint x: 1145, startPoint y: 309, endPoint x: 1166, endPoint y: 309, distance: 21.1
click at [1166, 309] on div at bounding box center [1165, 309] width 5 height 9
drag, startPoint x: 1165, startPoint y: 310, endPoint x: 1188, endPoint y: 310, distance: 22.9
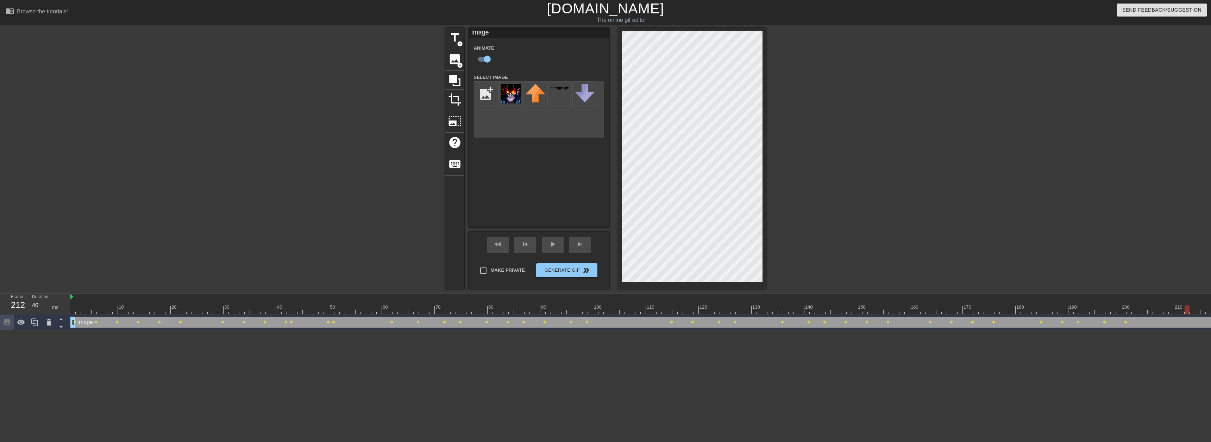
click at [1188, 310] on div at bounding box center [1186, 309] width 5 height 9
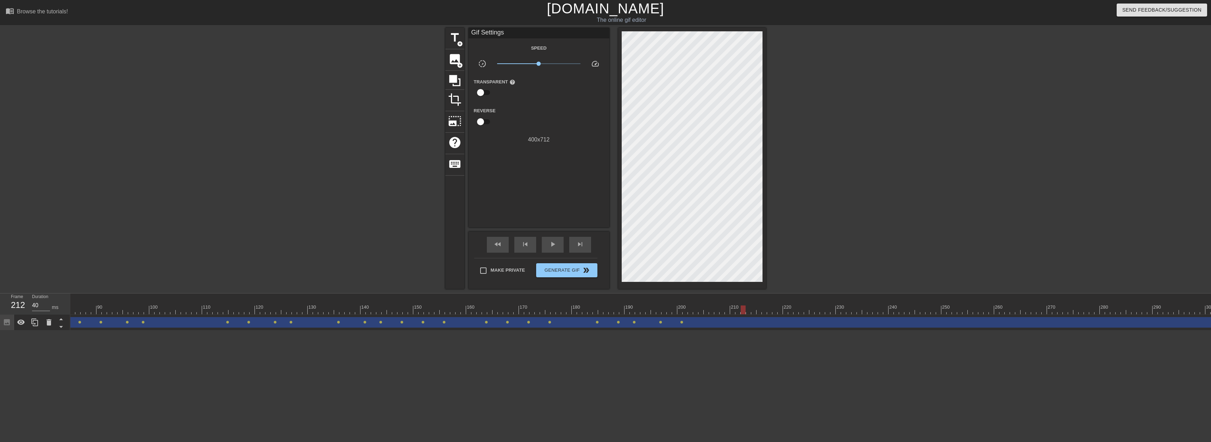
scroll to position [0, 482]
drag, startPoint x: 706, startPoint y: 309, endPoint x: 727, endPoint y: 310, distance: 21.1
click at [727, 310] on div at bounding box center [726, 309] width 5 height 9
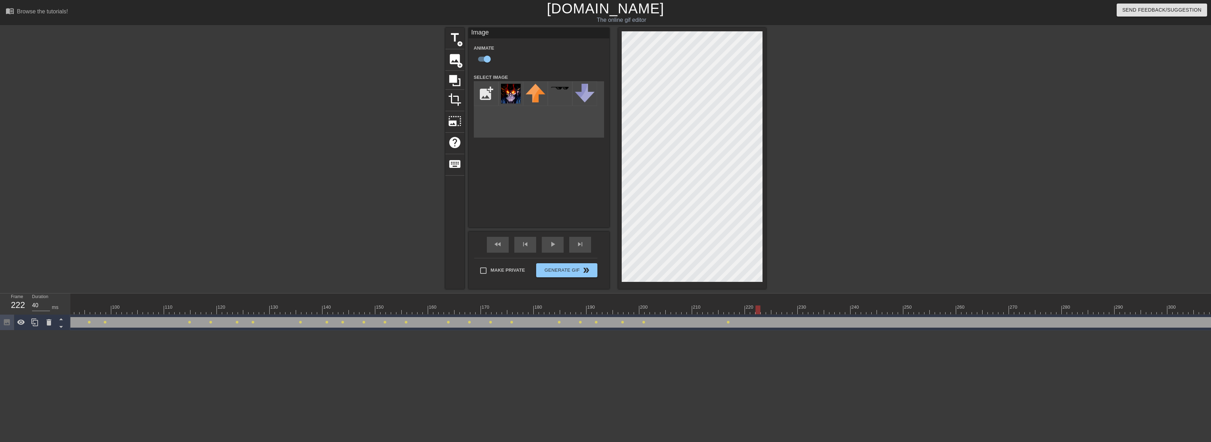
drag, startPoint x: 726, startPoint y: 310, endPoint x: 758, endPoint y: 311, distance: 32.8
click at [758, 311] on div at bounding box center [757, 309] width 5 height 9
drag, startPoint x: 758, startPoint y: 311, endPoint x: 771, endPoint y: 313, distance: 12.8
click at [771, 313] on div at bounding box center [768, 309] width 5 height 9
drag, startPoint x: 774, startPoint y: 311, endPoint x: 785, endPoint y: 294, distance: 20.6
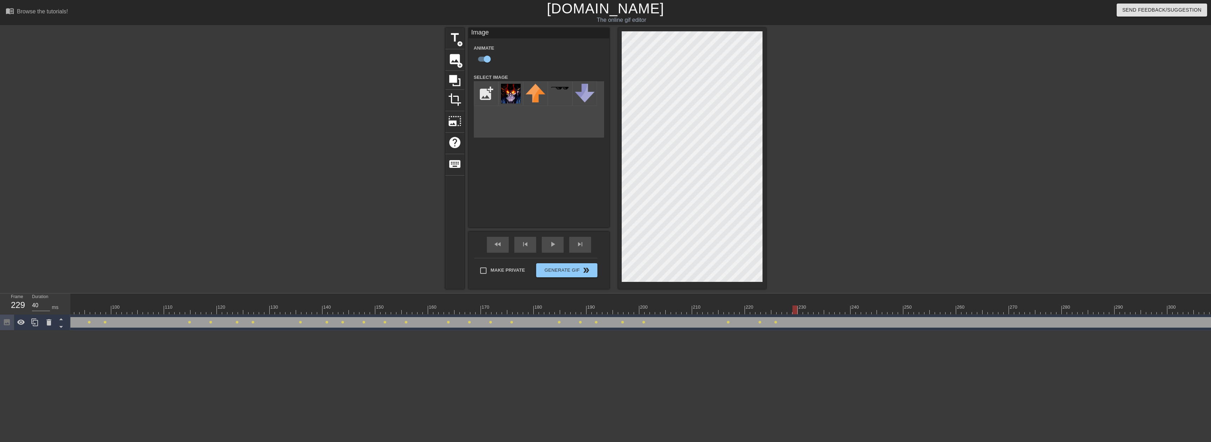
click at [796, 314] on div at bounding box center [794, 309] width 5 height 9
drag, startPoint x: 797, startPoint y: 311, endPoint x: 813, endPoint y: 311, distance: 16.2
click at [813, 311] on div at bounding box center [447, 309] width 1716 height 9
drag, startPoint x: 808, startPoint y: 310, endPoint x: 833, endPoint y: 312, distance: 25.1
click at [833, 312] on div at bounding box center [831, 309] width 5 height 9
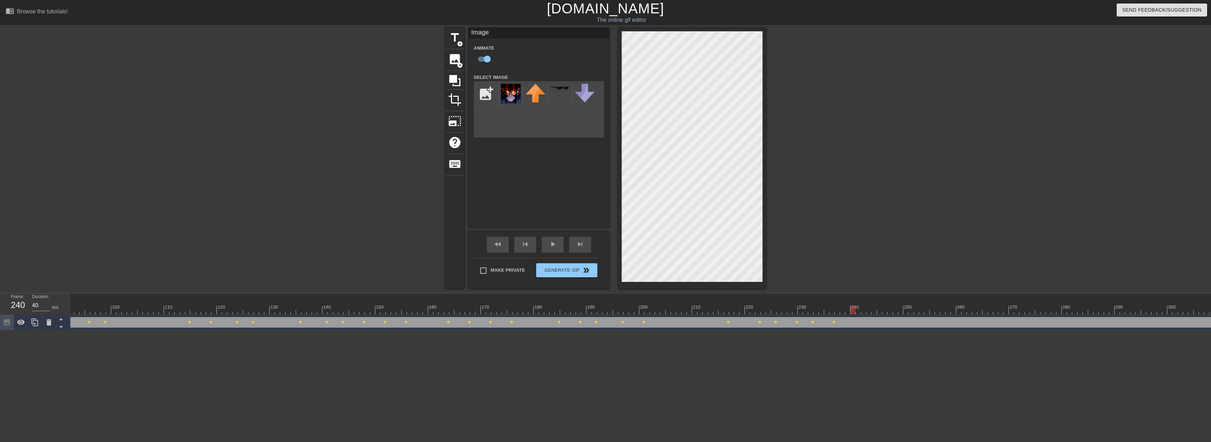
drag, startPoint x: 833, startPoint y: 312, endPoint x: 842, endPoint y: 301, distance: 13.8
click at [851, 314] on div at bounding box center [852, 309] width 5 height 9
drag, startPoint x: 851, startPoint y: 309, endPoint x: 882, endPoint y: 312, distance: 30.7
click at [882, 312] on div at bounding box center [879, 309] width 5 height 9
drag, startPoint x: 884, startPoint y: 312, endPoint x: 916, endPoint y: 313, distance: 32.4
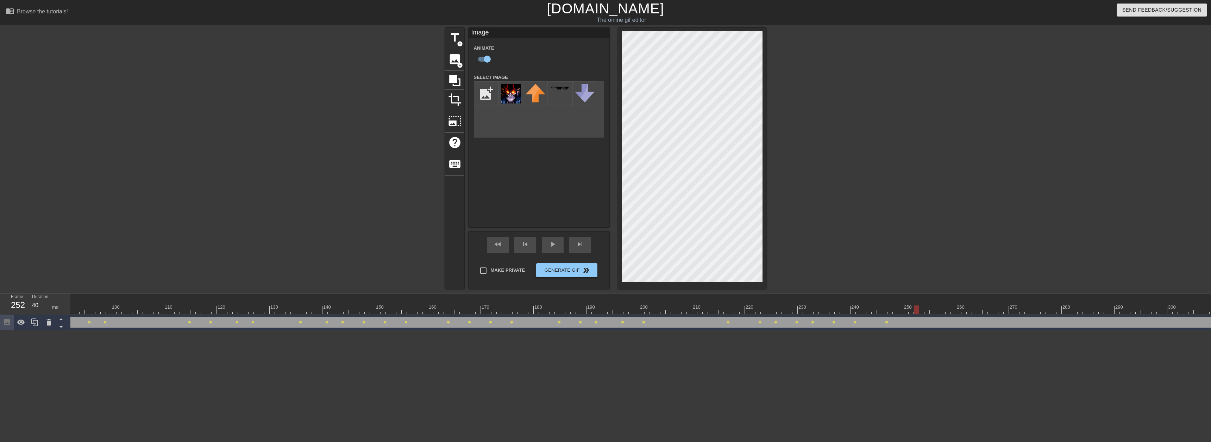
click at [916, 313] on div at bounding box center [916, 309] width 5 height 9
drag, startPoint x: 916, startPoint y: 310, endPoint x: 943, endPoint y: 310, distance: 27.1
click at [943, 310] on div at bounding box center [942, 309] width 5 height 9
drag, startPoint x: 943, startPoint y: 311, endPoint x: 968, endPoint y: 314, distance: 25.9
click at [968, 314] on div "10 20 30 40 50 60 70 80 90 100 110 120 130 140 150 160" at bounding box center [447, 304] width 1716 height 21
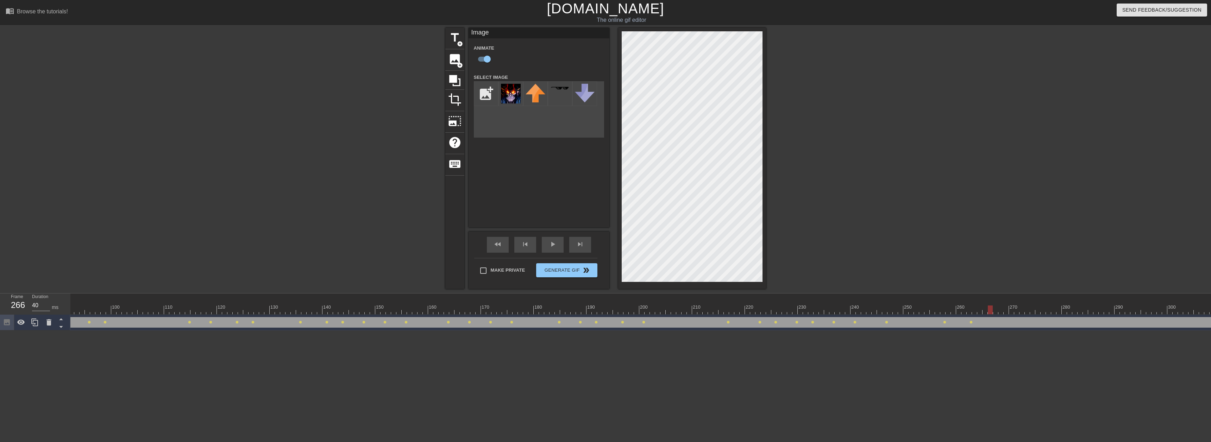
drag, startPoint x: 969, startPoint y: 310, endPoint x: 989, endPoint y: 311, distance: 20.1
click at [989, 311] on div at bounding box center [990, 309] width 5 height 9
drag, startPoint x: 991, startPoint y: 307, endPoint x: 1010, endPoint y: 309, distance: 19.1
click at [1010, 309] on div at bounding box center [1011, 309] width 5 height 9
drag, startPoint x: 1011, startPoint y: 312, endPoint x: 1035, endPoint y: 315, distance: 24.4
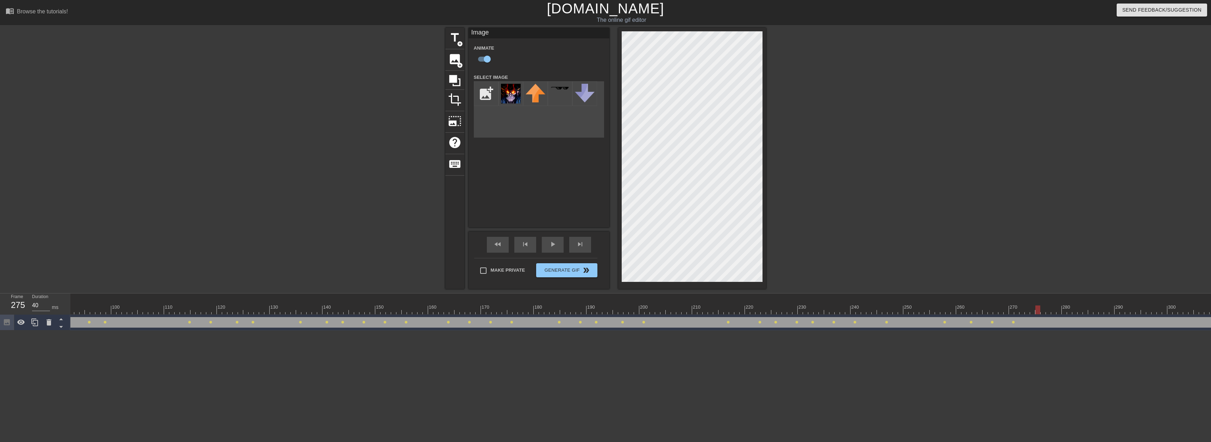
click at [1035, 315] on div "10 20 30 40 50 60 70 80 90 100 110 120 130 140 150 160" at bounding box center [640, 312] width 1140 height 37
drag, startPoint x: 1038, startPoint y: 310, endPoint x: 1059, endPoint y: 311, distance: 21.5
click at [1056, 311] on div at bounding box center [1053, 309] width 5 height 9
drag, startPoint x: 1060, startPoint y: 310, endPoint x: 1075, endPoint y: 310, distance: 14.4
click at [1075, 310] on div at bounding box center [1074, 309] width 5 height 9
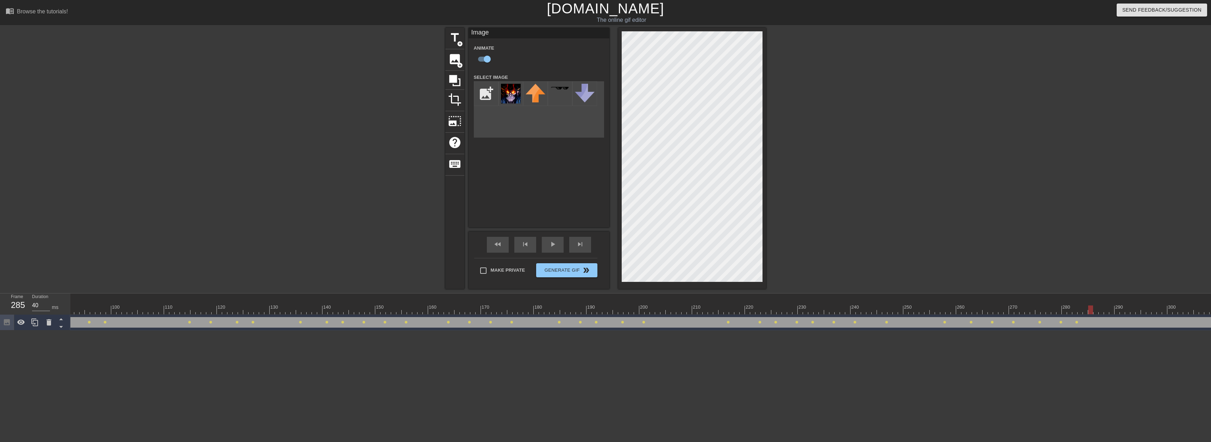
drag, startPoint x: 1074, startPoint y: 310, endPoint x: 1078, endPoint y: 295, distance: 16.1
click at [1093, 310] on div at bounding box center [1090, 309] width 5 height 9
drag, startPoint x: 1094, startPoint y: 309, endPoint x: 1112, endPoint y: 310, distance: 18.0
click at [1112, 310] on div at bounding box center [1111, 309] width 5 height 9
drag, startPoint x: 1113, startPoint y: 311, endPoint x: 1132, endPoint y: 313, distance: 18.4
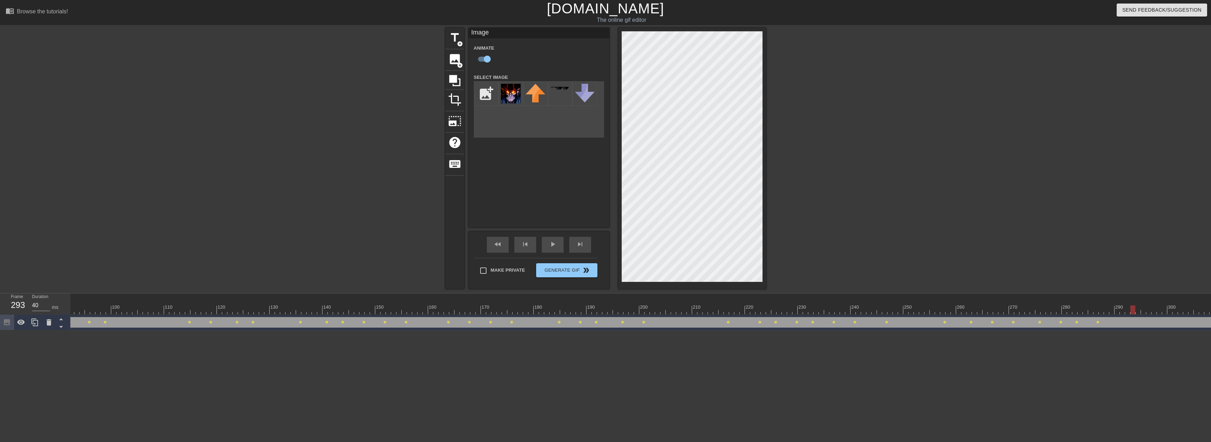
click at [1132, 313] on div at bounding box center [1132, 309] width 5 height 9
drag, startPoint x: 1132, startPoint y: 311, endPoint x: 1152, endPoint y: 315, distance: 20.4
click at [1152, 315] on div "10 20 30 40 50 60 70 80 90 100 110 120 130 140 150 160" at bounding box center [640, 312] width 1140 height 37
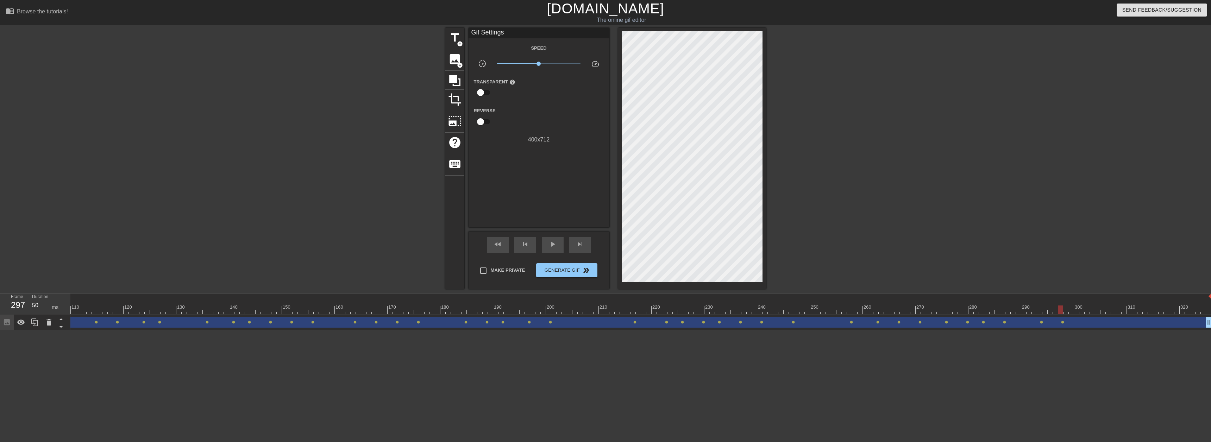
scroll to position [0, 577]
drag, startPoint x: 1058, startPoint y: 310, endPoint x: 1080, endPoint y: 311, distance: 22.5
click at [1080, 311] on div at bounding box center [1079, 309] width 5 height 9
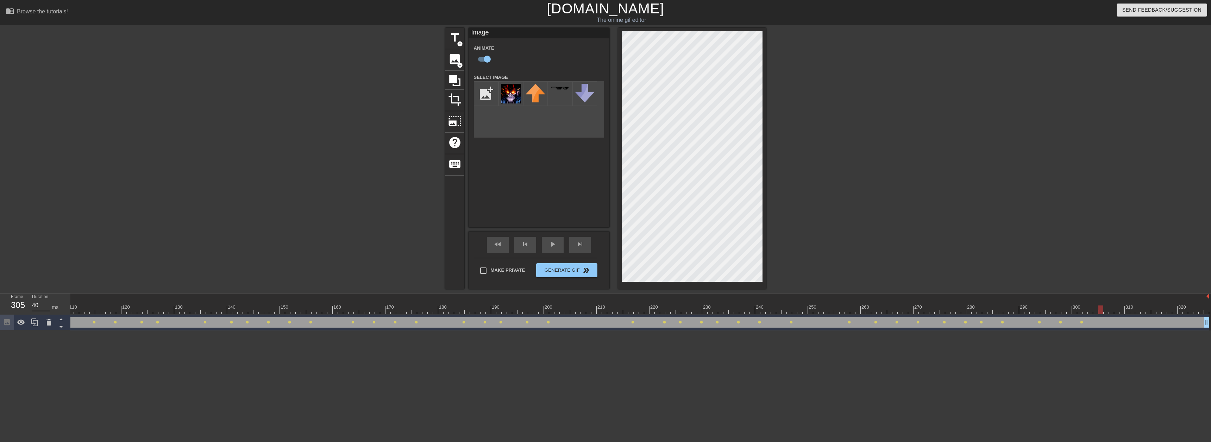
drag, startPoint x: 1081, startPoint y: 312, endPoint x: 1102, endPoint y: 313, distance: 21.1
click at [1102, 313] on div at bounding box center [1100, 309] width 5 height 9
drag, startPoint x: 1101, startPoint y: 310, endPoint x: 1120, endPoint y: 312, distance: 18.8
click at [1120, 312] on div at bounding box center [351, 309] width 1716 height 9
drag, startPoint x: 1126, startPoint y: 310, endPoint x: 1145, endPoint y: 311, distance: 18.7
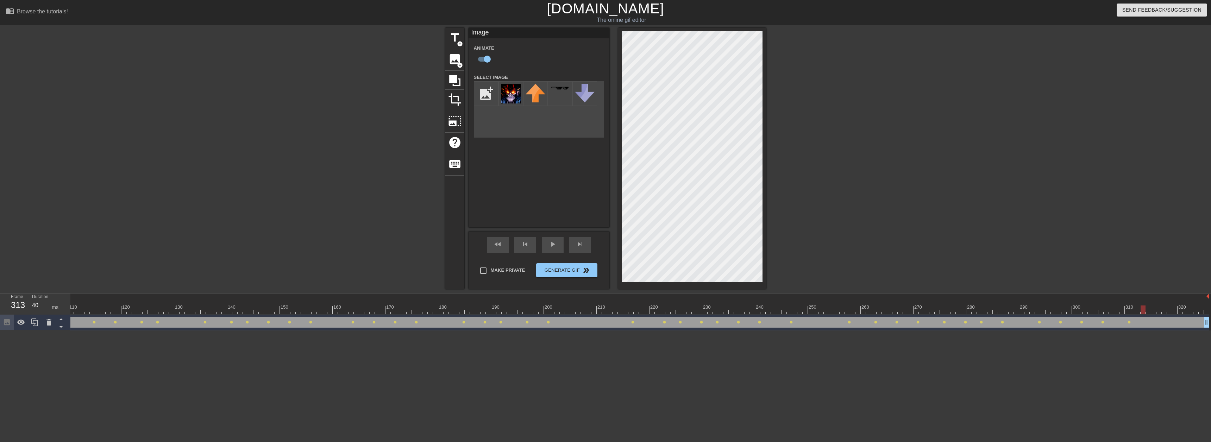
click at [1145, 311] on div at bounding box center [1142, 309] width 5 height 9
drag, startPoint x: 1142, startPoint y: 307, endPoint x: 1168, endPoint y: 308, distance: 25.4
click at [1168, 308] on div at bounding box center [1169, 309] width 5 height 9
drag, startPoint x: 1170, startPoint y: 309, endPoint x: 1189, endPoint y: 309, distance: 18.3
click at [1189, 309] on div at bounding box center [1190, 309] width 5 height 9
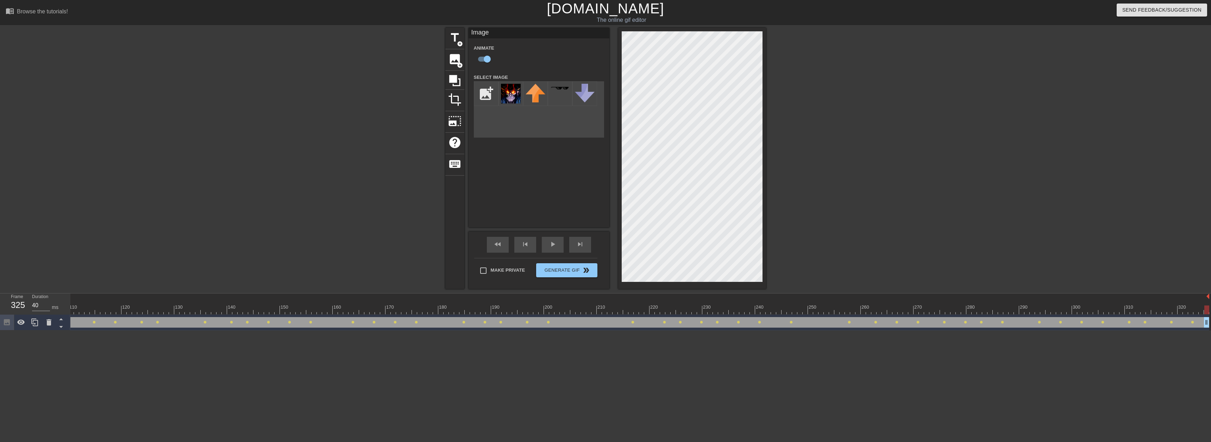
drag, startPoint x: 1189, startPoint y: 309, endPoint x: 1210, endPoint y: 310, distance: 21.5
click at [1210, 310] on div "10 20 30 40 50 60 70 80 90 100 110 120 130 140 150 160" at bounding box center [640, 312] width 1140 height 37
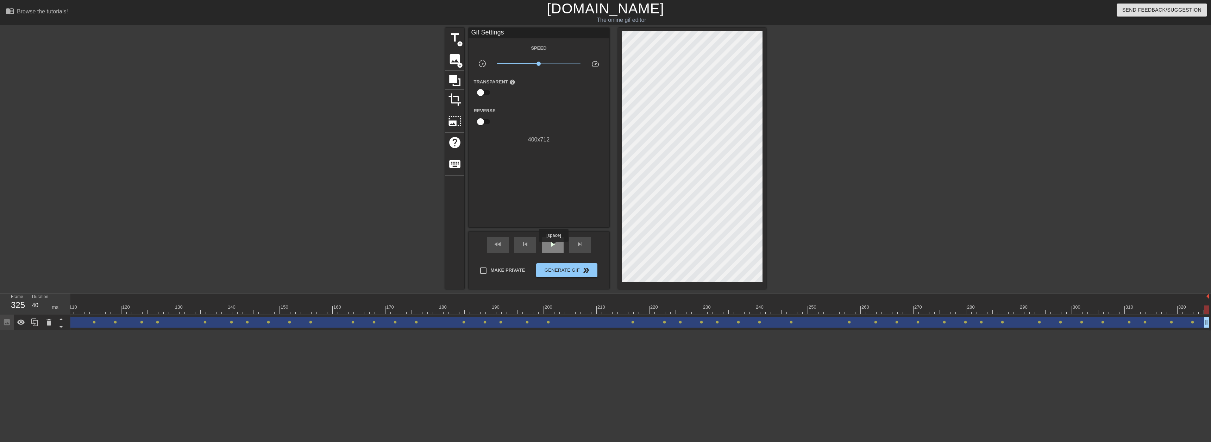
click at [553, 247] on span "play_arrow" at bounding box center [552, 244] width 8 height 8
click at [557, 244] on div "pause" at bounding box center [553, 245] width 22 height 16
type input "40"
drag, startPoint x: 710, startPoint y: 309, endPoint x: 623, endPoint y: 307, distance: 87.3
click at [623, 307] on div at bounding box center [351, 309] width 1716 height 9
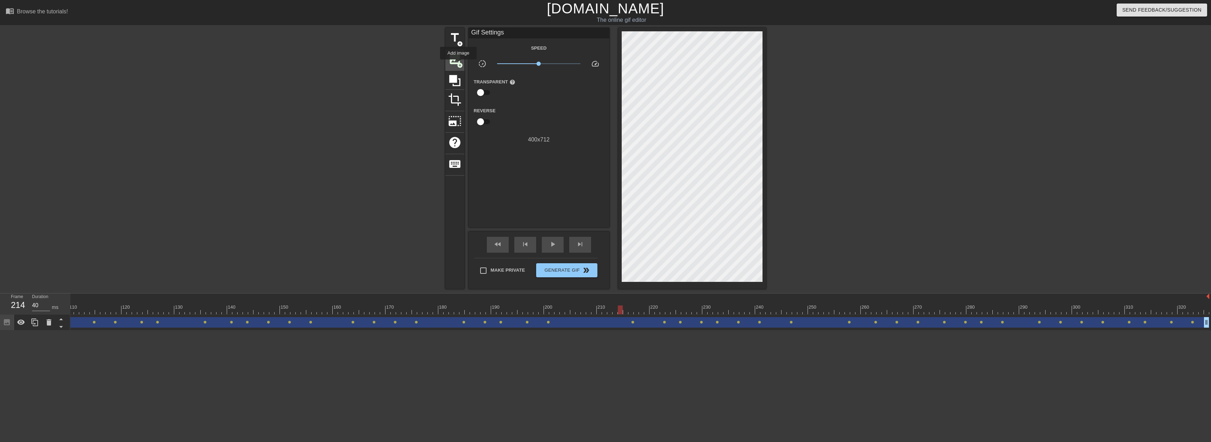
click at [458, 64] on span "add_circle" at bounding box center [460, 65] width 6 height 6
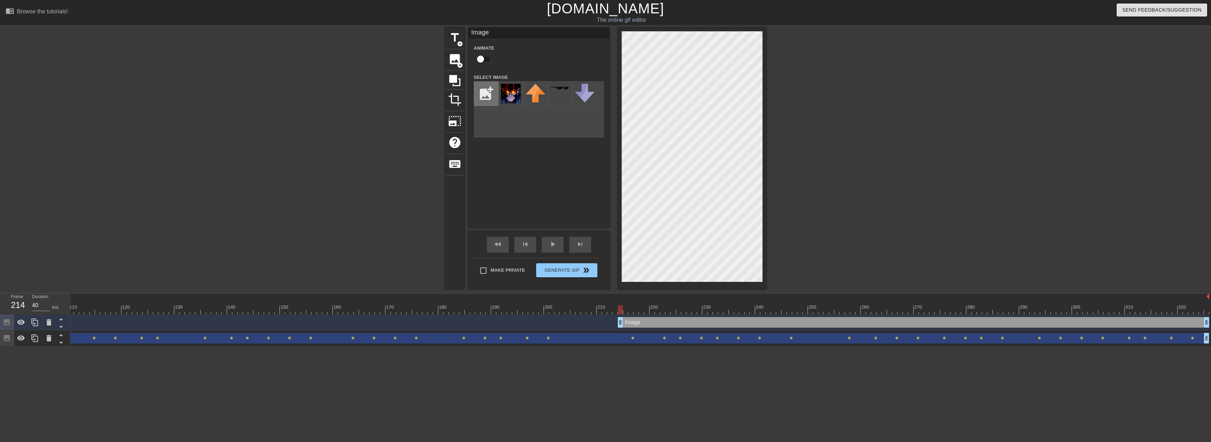
click at [487, 92] on input "file" at bounding box center [486, 94] width 24 height 24
type input "C:\fakepath\mage-icon.png"
click at [506, 97] on img at bounding box center [511, 94] width 20 height 20
drag, startPoint x: 618, startPoint y: 309, endPoint x: 632, endPoint y: 310, distance: 14.1
click at [632, 310] on div at bounding box center [630, 309] width 5 height 9
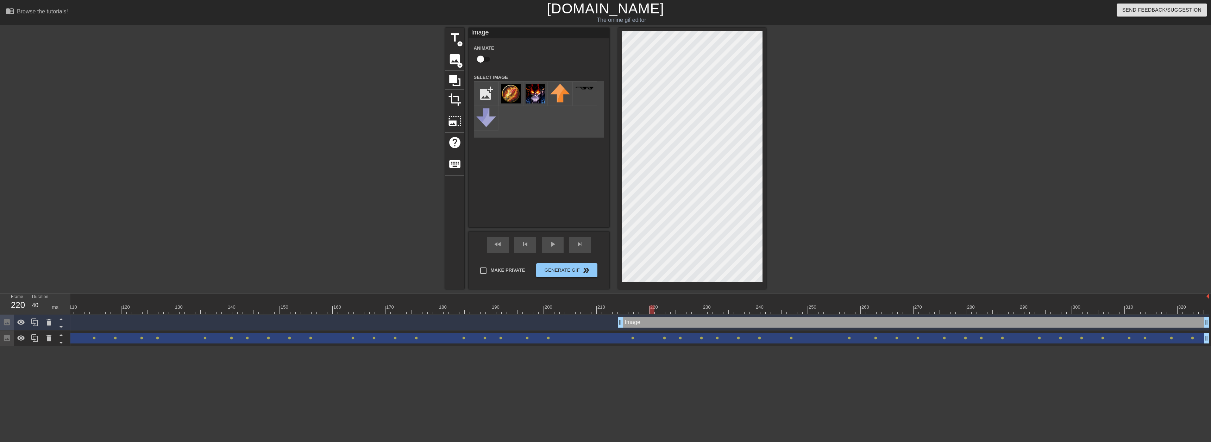
drag, startPoint x: 630, startPoint y: 307, endPoint x: 650, endPoint y: 309, distance: 20.1
click at [650, 309] on div at bounding box center [651, 309] width 5 height 9
drag, startPoint x: 653, startPoint y: 310, endPoint x: 673, endPoint y: 309, distance: 19.7
click at [673, 309] on div at bounding box center [672, 309] width 5 height 9
drag, startPoint x: 673, startPoint y: 310, endPoint x: 694, endPoint y: 312, distance: 21.6
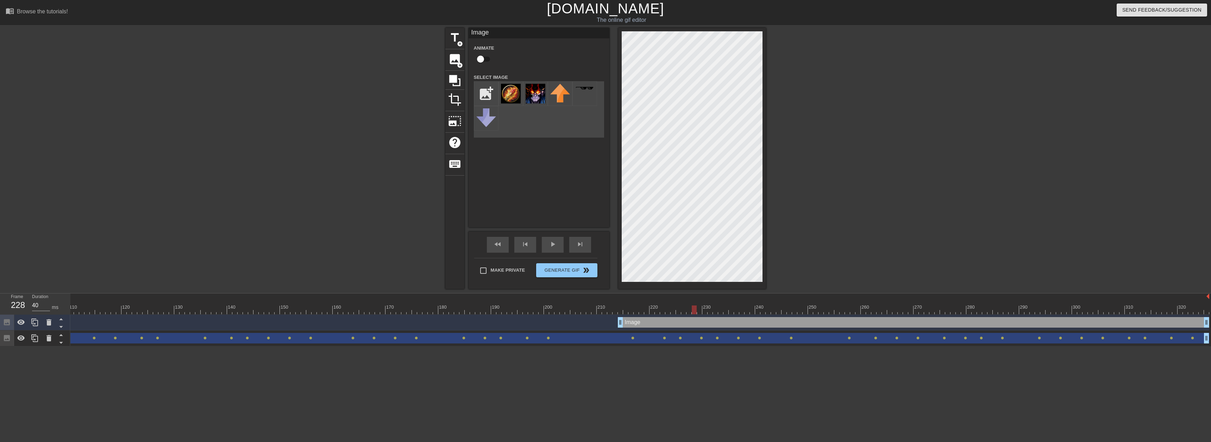
click at [694, 312] on div at bounding box center [694, 309] width 5 height 9
drag, startPoint x: 693, startPoint y: 308, endPoint x: 713, endPoint y: 308, distance: 20.1
click at [713, 308] on div at bounding box center [715, 309] width 5 height 9
drag, startPoint x: 716, startPoint y: 309, endPoint x: 738, endPoint y: 311, distance: 22.2
click at [738, 311] on div at bounding box center [736, 309] width 5 height 9
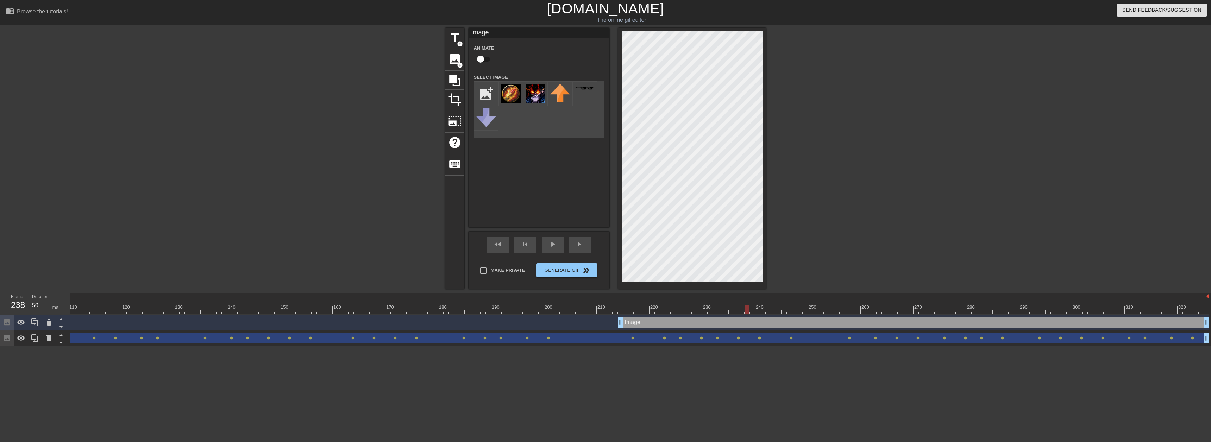
click at [744, 309] on div at bounding box center [746, 309] width 5 height 9
drag, startPoint x: 743, startPoint y: 310, endPoint x: 616, endPoint y: 314, distance: 126.4
click at [618, 314] on div at bounding box center [620, 309] width 5 height 9
type input "40"
drag, startPoint x: 616, startPoint y: 310, endPoint x: 622, endPoint y: 310, distance: 6.7
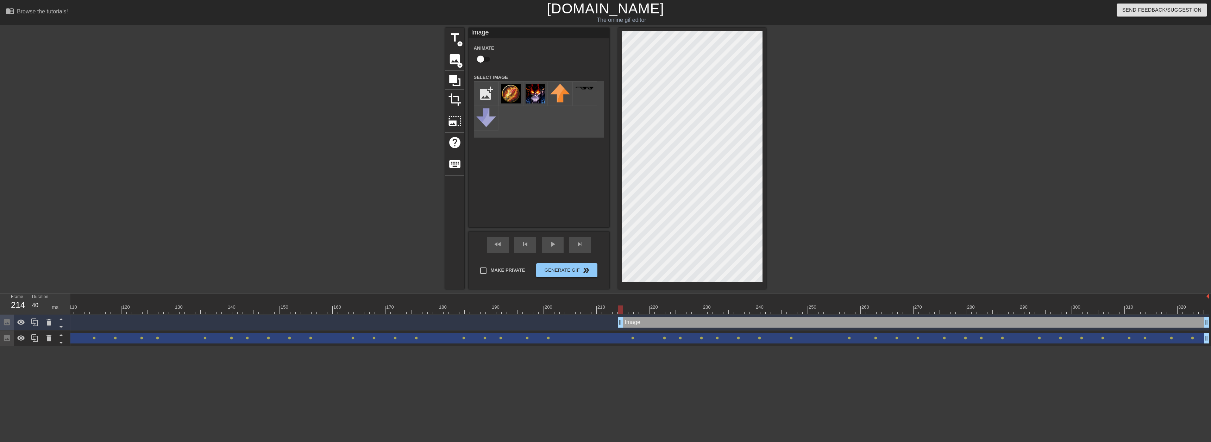
click at [622, 310] on div at bounding box center [620, 309] width 5 height 9
click at [478, 58] on input "checkbox" at bounding box center [480, 58] width 40 height 13
checkbox input "true"
drag, startPoint x: 621, startPoint y: 312, endPoint x: 630, endPoint y: 313, distance: 9.3
click at [630, 313] on div at bounding box center [630, 309] width 5 height 9
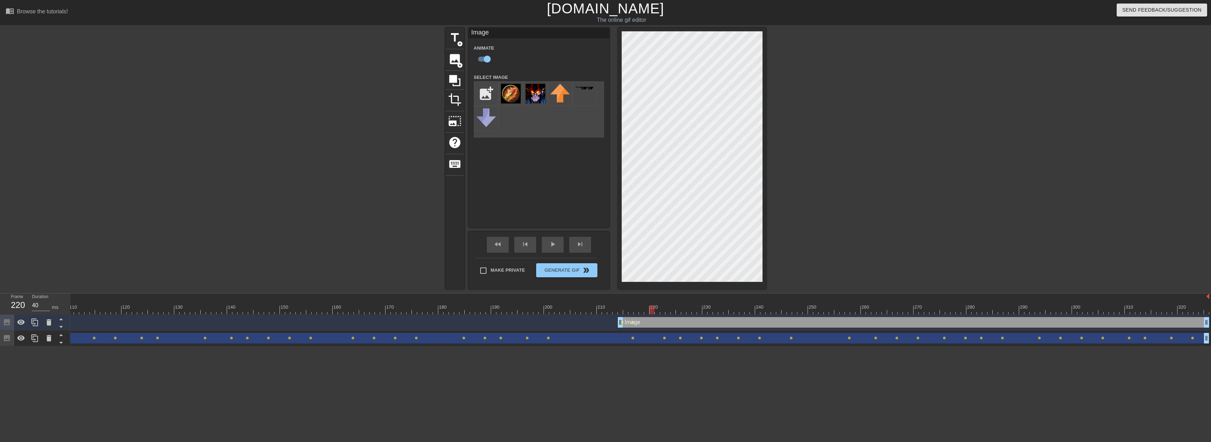
drag, startPoint x: 632, startPoint y: 311, endPoint x: 651, endPoint y: 311, distance: 18.3
click at [651, 311] on div at bounding box center [651, 309] width 5 height 9
drag, startPoint x: 652, startPoint y: 309, endPoint x: 673, endPoint y: 309, distance: 21.1
click at [673, 309] on div at bounding box center [672, 309] width 5 height 9
drag, startPoint x: 675, startPoint y: 308, endPoint x: 693, endPoint y: 309, distance: 18.4
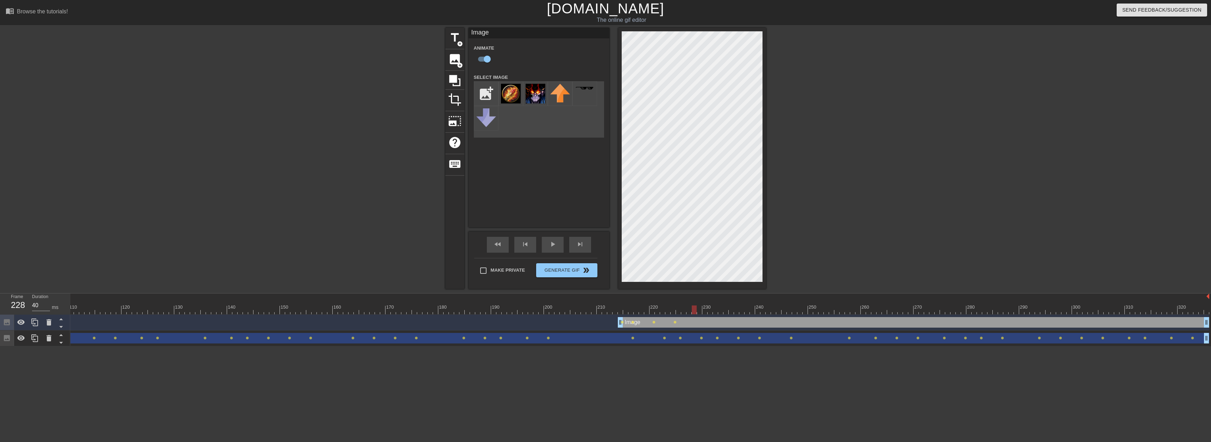
click at [693, 309] on div at bounding box center [694, 309] width 5 height 9
drag, startPoint x: 694, startPoint y: 310, endPoint x: 714, endPoint y: 311, distance: 20.1
click at [714, 311] on div at bounding box center [715, 309] width 5 height 9
drag, startPoint x: 716, startPoint y: 307, endPoint x: 737, endPoint y: 308, distance: 21.1
click at [737, 308] on div at bounding box center [736, 309] width 5 height 9
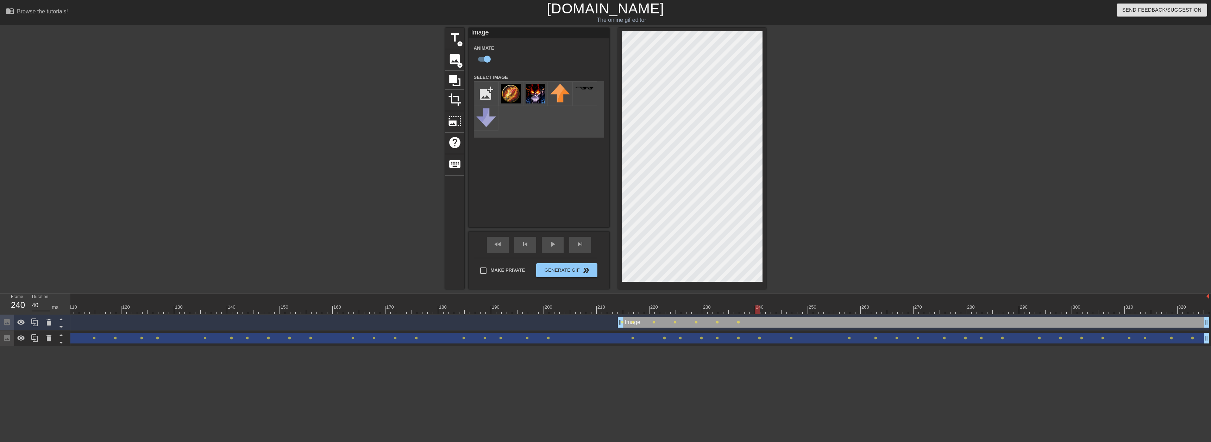
drag, startPoint x: 737, startPoint y: 311, endPoint x: 759, endPoint y: 311, distance: 21.5
click at [759, 311] on div at bounding box center [757, 309] width 5 height 9
drag, startPoint x: 756, startPoint y: 309, endPoint x: 767, endPoint y: 292, distance: 19.5
click at [778, 310] on div at bounding box center [778, 309] width 5 height 9
click at [61, 329] on icon at bounding box center [61, 326] width 9 height 9
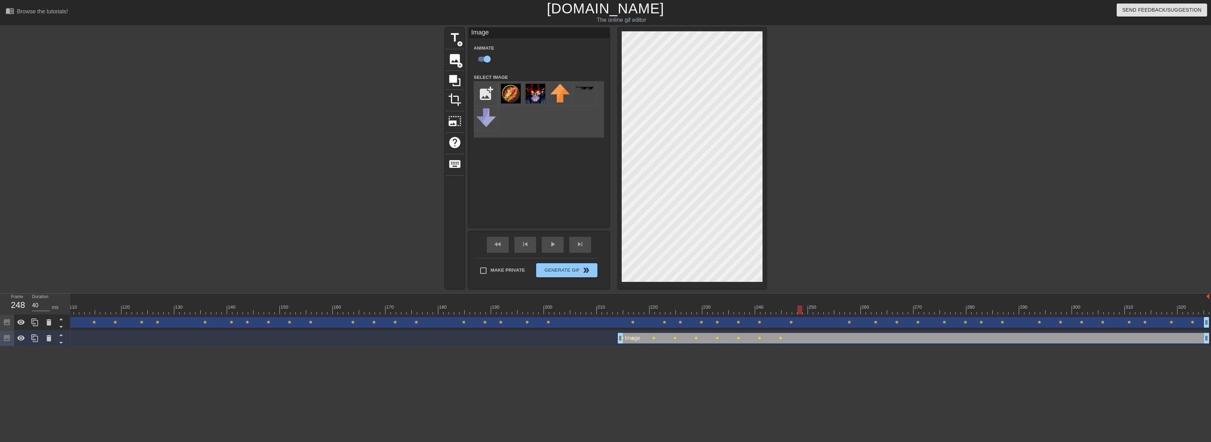
drag, startPoint x: 779, startPoint y: 309, endPoint x: 798, endPoint y: 309, distance: 19.7
click at [798, 309] on div at bounding box center [799, 309] width 5 height 9
drag, startPoint x: 799, startPoint y: 310, endPoint x: 820, endPoint y: 312, distance: 20.8
click at [820, 312] on div at bounding box center [820, 309] width 5 height 9
drag, startPoint x: 820, startPoint y: 310, endPoint x: 867, endPoint y: 316, distance: 47.2
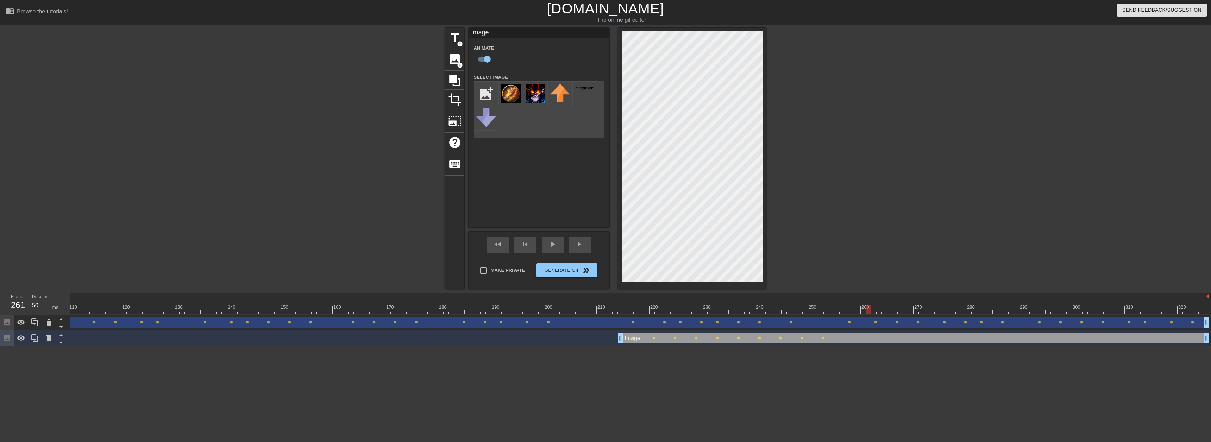
click at [867, 316] on div "10 20 30 40 50 60 70 80 90 100 110 120 130 140 150 160" at bounding box center [640, 320] width 1140 height 53
drag, startPoint x: 869, startPoint y: 309, endPoint x: 911, endPoint y: 314, distance: 42.6
click at [911, 314] on div at bounding box center [910, 309] width 5 height 9
drag, startPoint x: 911, startPoint y: 309, endPoint x: 937, endPoint y: 309, distance: 25.7
click at [937, 309] on div at bounding box center [936, 309] width 5 height 9
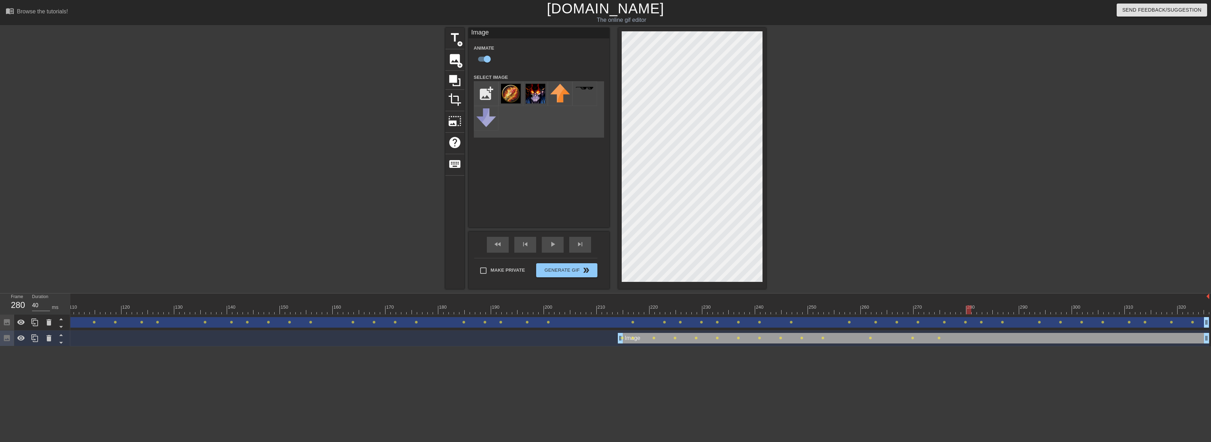
drag, startPoint x: 938, startPoint y: 312, endPoint x: 966, endPoint y: 315, distance: 28.6
click at [966, 315] on div "10 20 30 40 50 60 70 80 90 100 110 120 130 140 150 160" at bounding box center [640, 320] width 1140 height 53
drag, startPoint x: 969, startPoint y: 312, endPoint x: 957, endPoint y: 308, distance: 12.4
click at [957, 308] on div at bounding box center [958, 309] width 5 height 9
drag, startPoint x: 959, startPoint y: 309, endPoint x: 969, endPoint y: 303, distance: 11.9
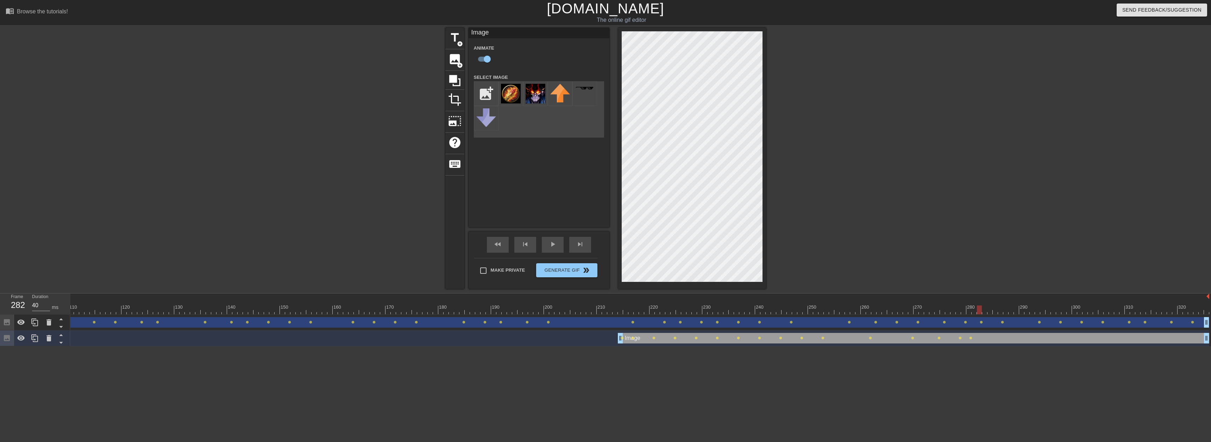
click at [977, 310] on div at bounding box center [351, 309] width 1716 height 9
drag, startPoint x: 973, startPoint y: 309, endPoint x: 1002, endPoint y: 311, distance: 28.9
click at [1002, 311] on div at bounding box center [1000, 309] width 5 height 9
drag, startPoint x: 1001, startPoint y: 310, endPoint x: 1018, endPoint y: 311, distance: 16.9
click at [1018, 311] on div at bounding box center [1016, 309] width 5 height 9
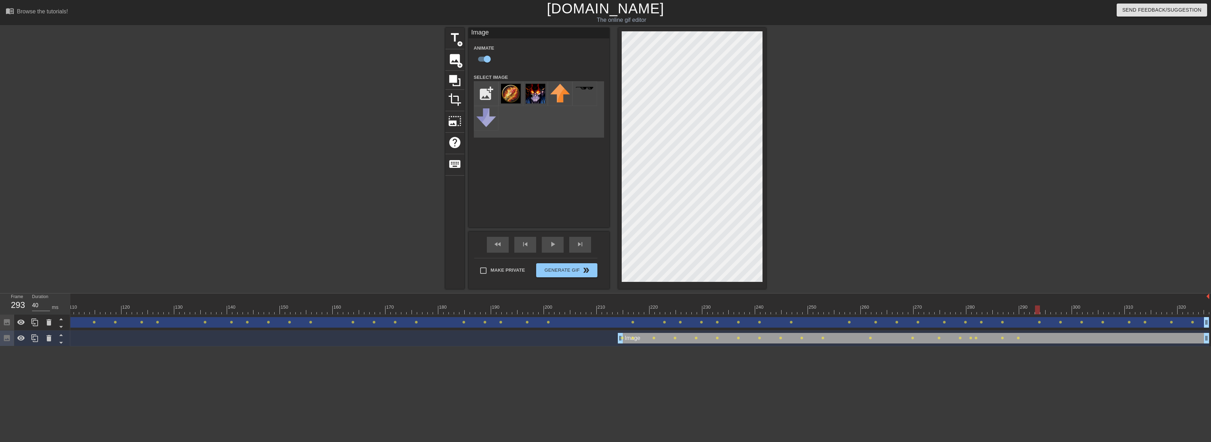
drag, startPoint x: 1018, startPoint y: 308, endPoint x: 1036, endPoint y: 309, distance: 18.0
click at [1036, 309] on div at bounding box center [1037, 309] width 5 height 9
drag, startPoint x: 1038, startPoint y: 310, endPoint x: 1060, endPoint y: 311, distance: 21.9
click at [1060, 311] on div at bounding box center [1058, 309] width 5 height 9
drag, startPoint x: 1058, startPoint y: 310, endPoint x: 1044, endPoint y: 283, distance: 30.5
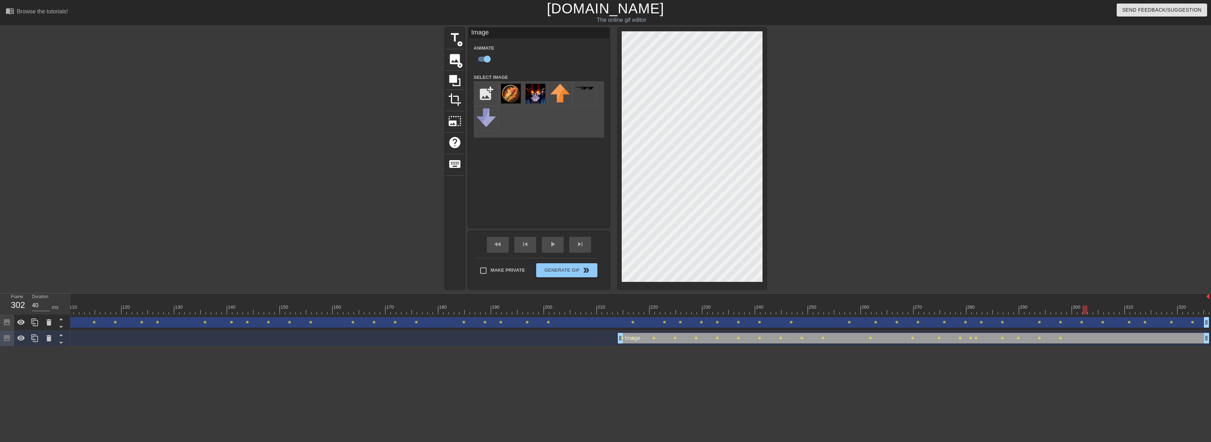
click at [1082, 311] on div at bounding box center [1084, 309] width 5 height 9
drag, startPoint x: 1086, startPoint y: 309, endPoint x: 1102, endPoint y: 310, distance: 16.5
click at [1102, 310] on div at bounding box center [1100, 309] width 5 height 9
drag, startPoint x: 1101, startPoint y: 311, endPoint x: 1122, endPoint y: 312, distance: 21.5
click at [1122, 312] on div at bounding box center [1121, 309] width 5 height 9
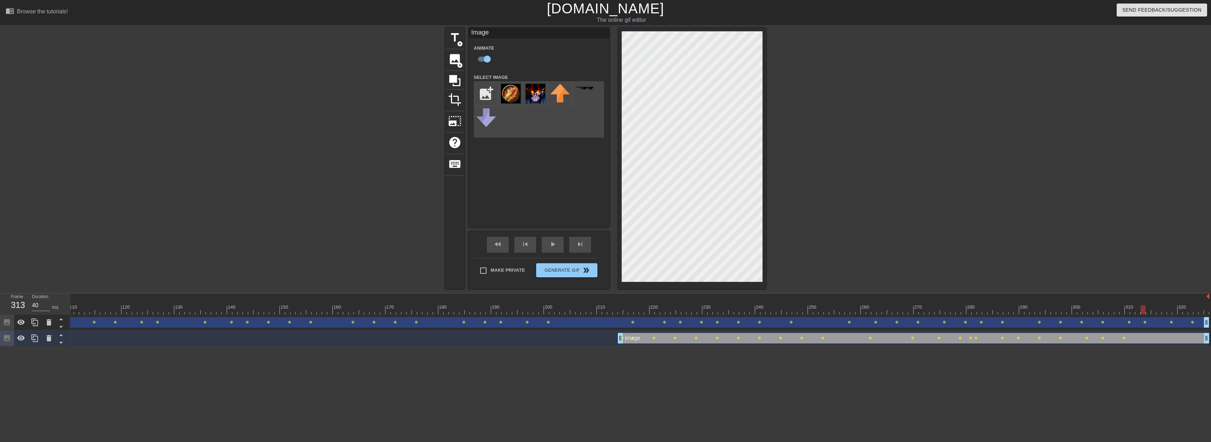
drag, startPoint x: 1122, startPoint y: 308, endPoint x: 1145, endPoint y: 310, distance: 22.9
click at [1145, 310] on div at bounding box center [1142, 309] width 5 height 9
drag, startPoint x: 1142, startPoint y: 310, endPoint x: 1169, endPoint y: 310, distance: 26.4
click at [1169, 310] on div at bounding box center [1169, 309] width 5 height 9
drag, startPoint x: 1170, startPoint y: 309, endPoint x: 1185, endPoint y: 309, distance: 15.5
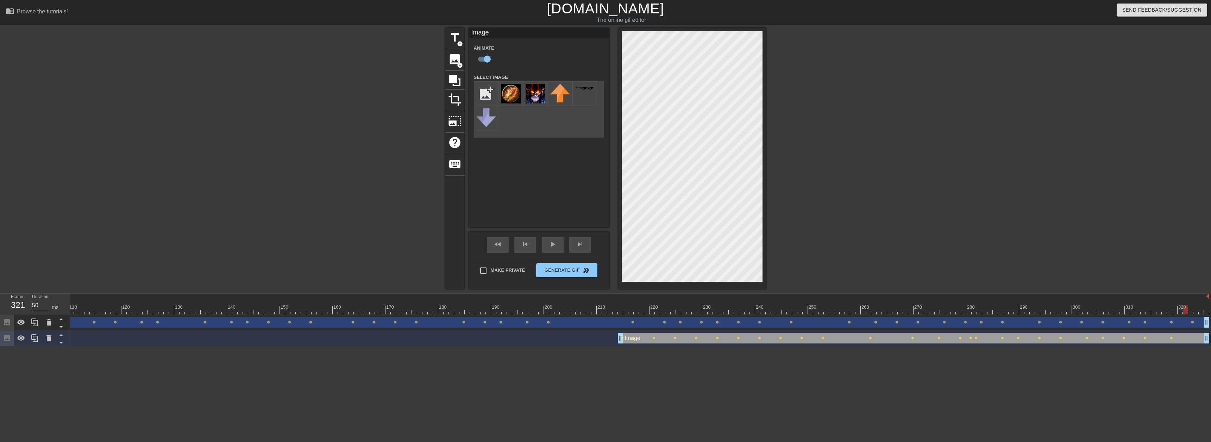
click at [1185, 309] on div at bounding box center [1185, 309] width 5 height 9
drag, startPoint x: 1187, startPoint y: 309, endPoint x: 1210, endPoint y: 310, distance: 23.3
click at [1210, 310] on div "10 20 30 40 50 60 70 80 90 100 110 120 130 140 150 160" at bounding box center [640, 320] width 1140 height 53
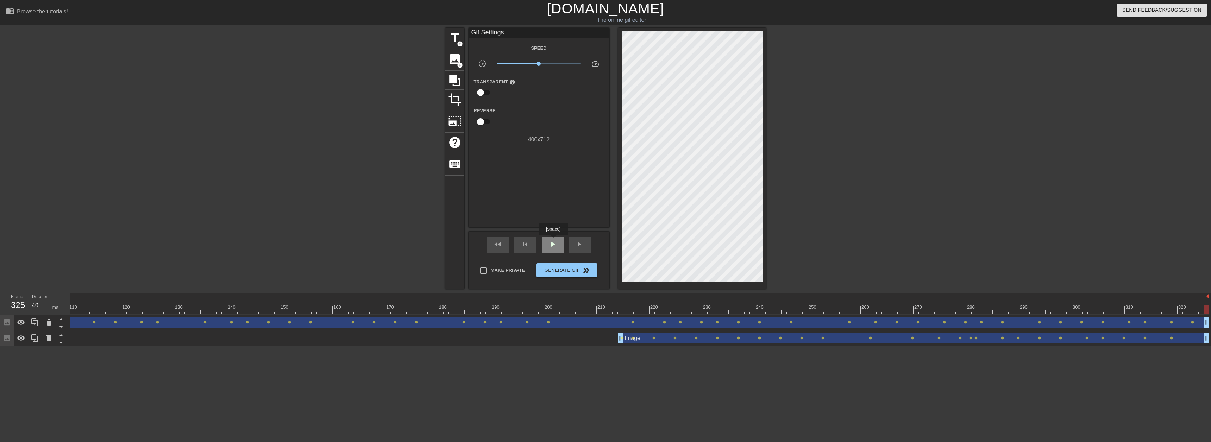
click at [553, 240] on span "play_arrow" at bounding box center [552, 244] width 8 height 8
type input "50"
click at [566, 269] on span "Generate Gif double_arrow" at bounding box center [566, 270] width 55 height 8
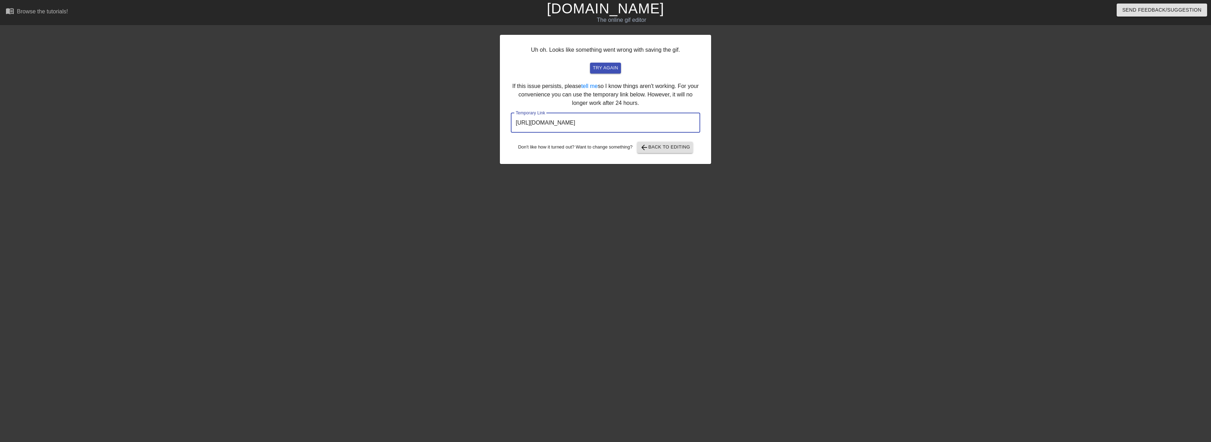
click at [580, 122] on input "[URL][DOMAIN_NAME]" at bounding box center [605, 123] width 189 height 20
drag, startPoint x: 648, startPoint y: 121, endPoint x: 502, endPoint y: 109, distance: 147.2
click at [502, 109] on div "Uh oh. Looks like something went wrong with saving the gif. try again If this i…" at bounding box center [605, 99] width 211 height 129
